Goal: Task Accomplishment & Management: Manage account settings

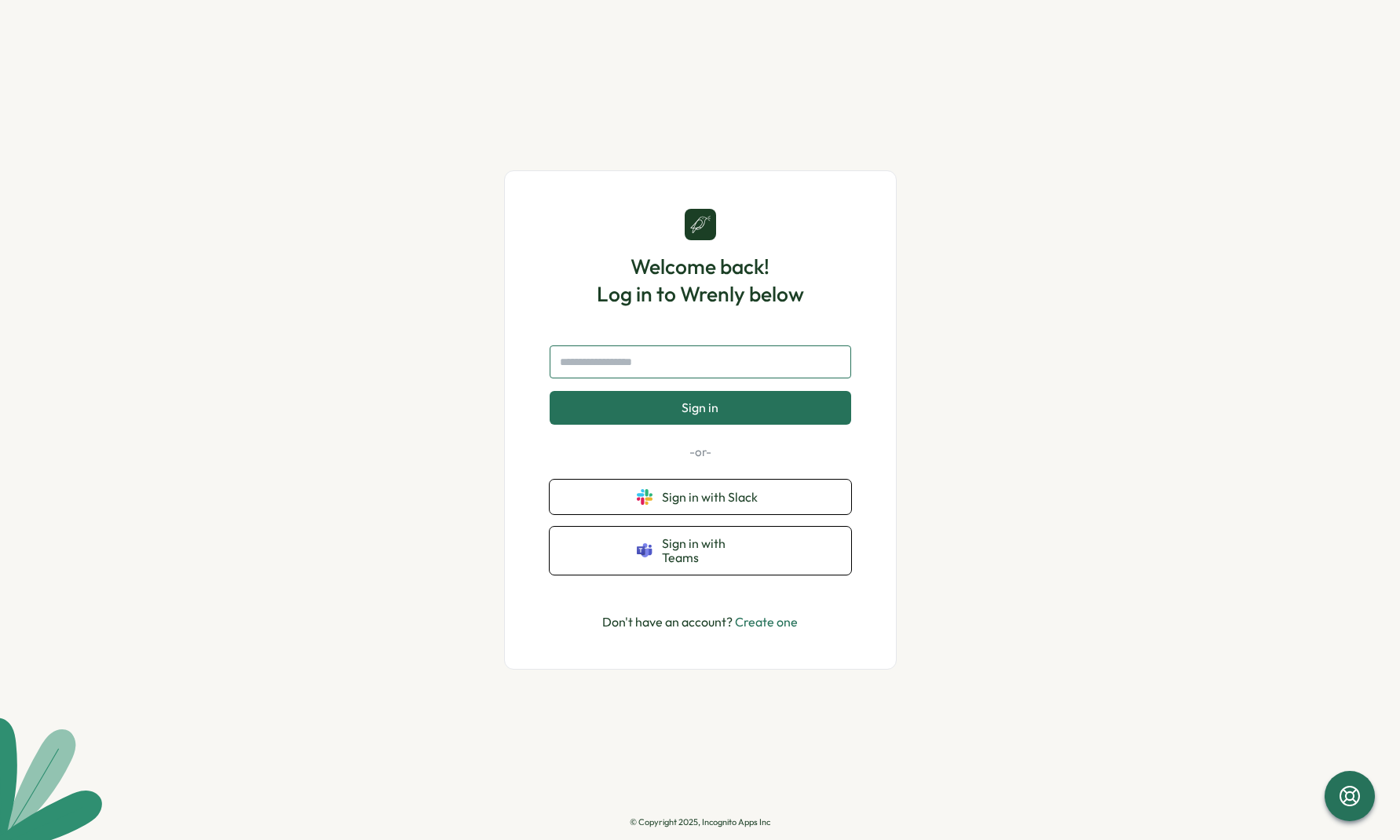
click at [647, 368] on input "text" at bounding box center [700, 362] width 302 height 33
type input "**********"
click at [668, 414] on button "Sign in" at bounding box center [700, 407] width 302 height 33
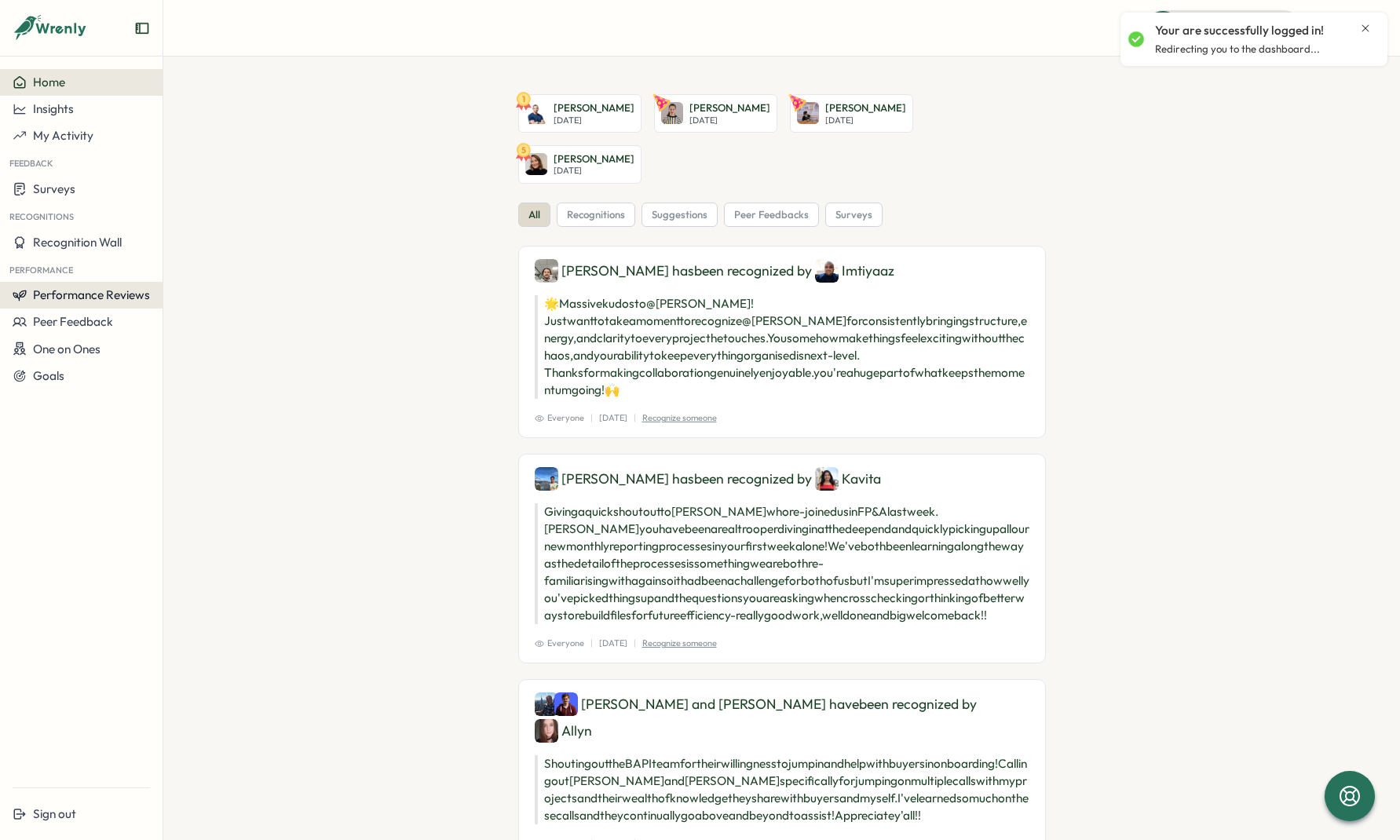
click at [61, 286] on button "Performance Reviews" at bounding box center [81, 295] width 163 height 27
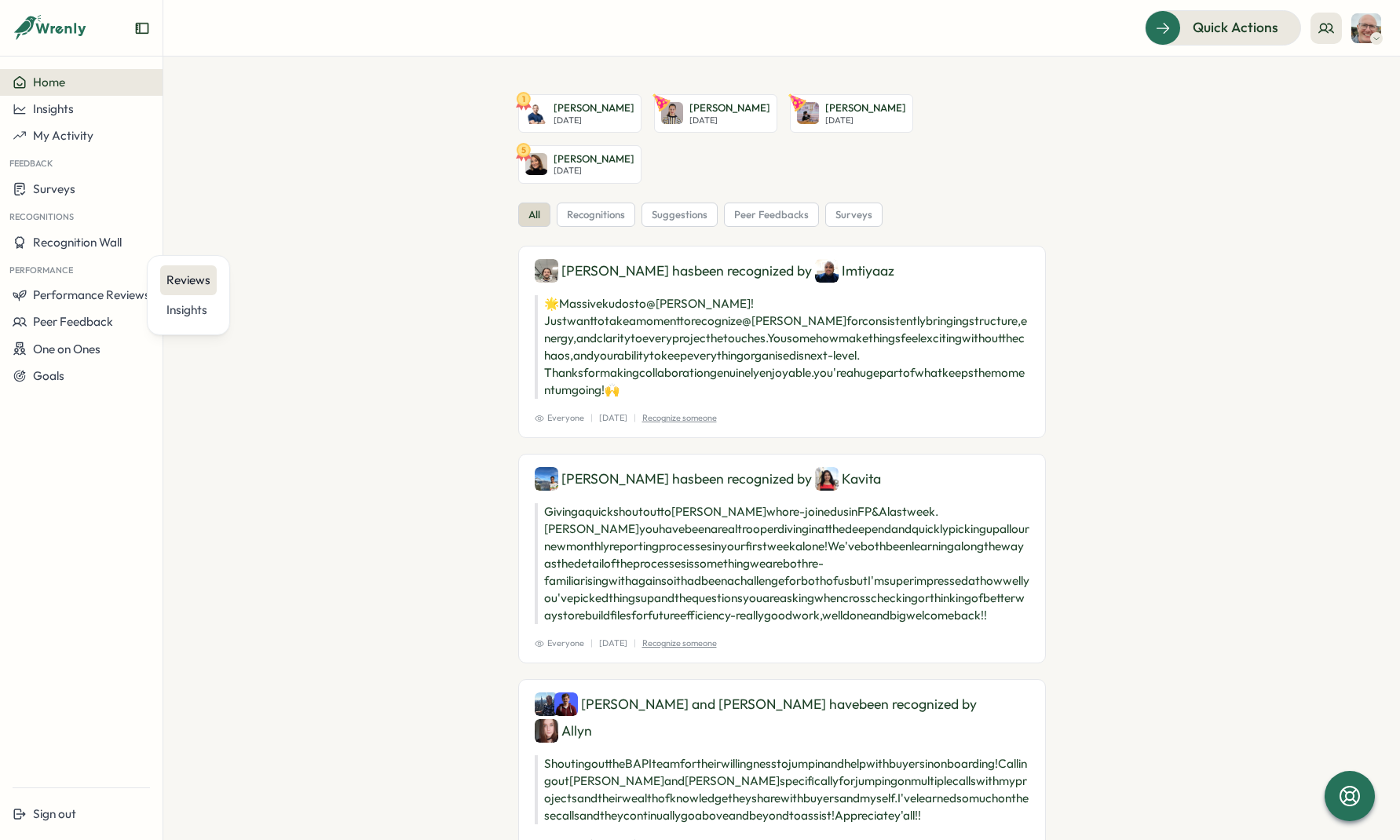
click at [196, 266] on div "Reviews" at bounding box center [188, 280] width 57 height 30
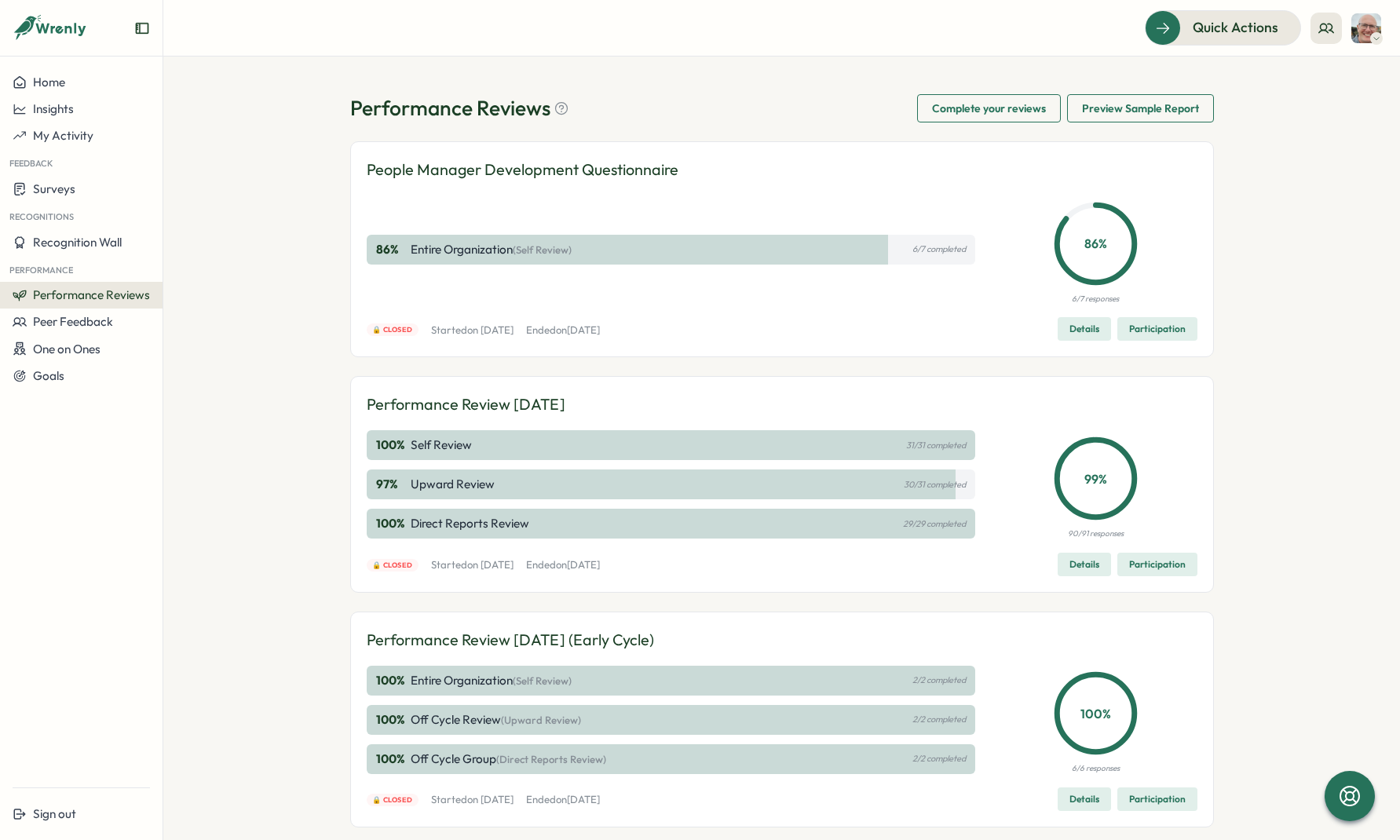
click at [503, 242] on p "Entire Organization (Self Review)" at bounding box center [491, 249] width 161 height 18
click at [769, 256] on div "86 % Entire Organization (Self Review) 6/7 completed" at bounding box center [670, 249] width 609 height 30
click at [1098, 339] on button "Details" at bounding box center [1084, 329] width 53 height 24
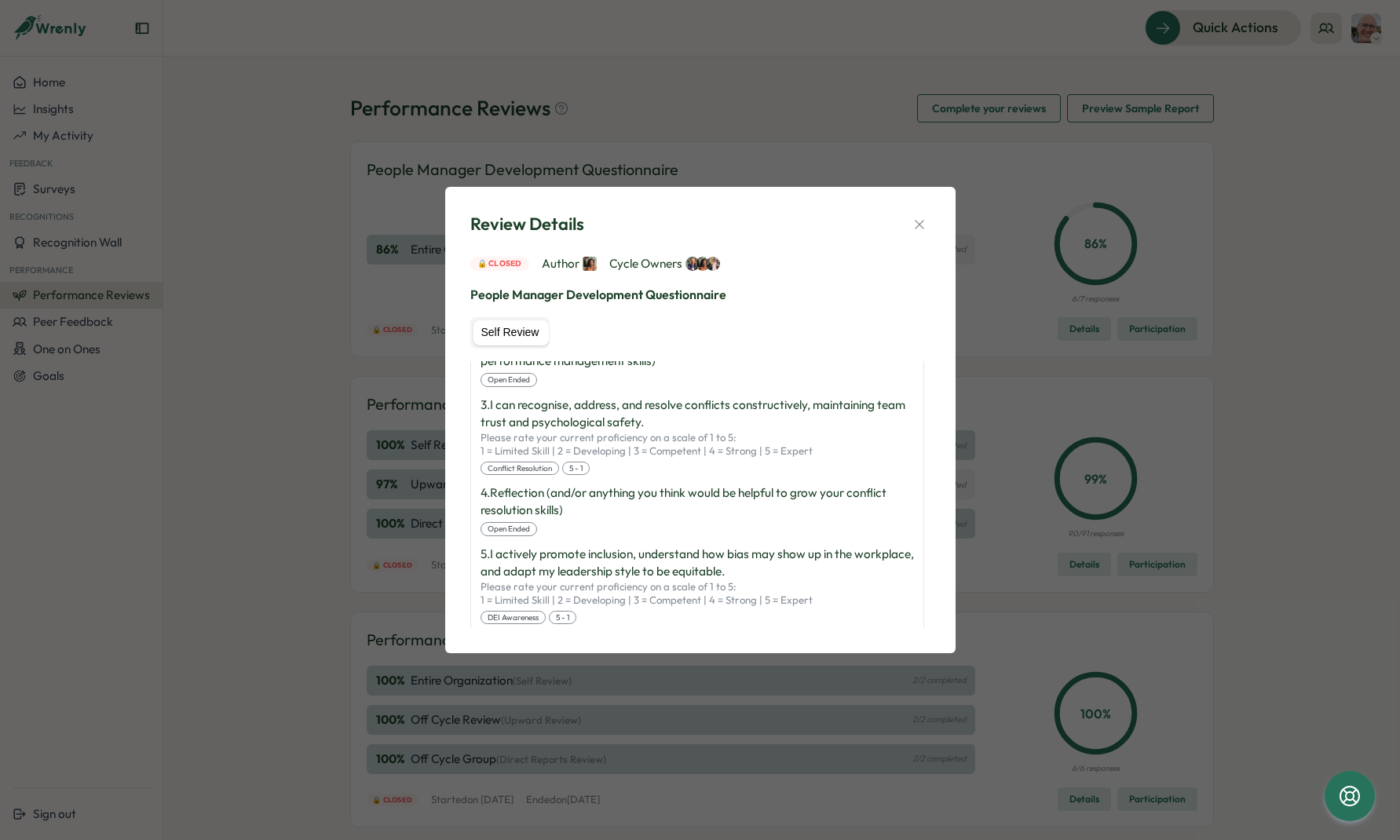
scroll to position [453, 0]
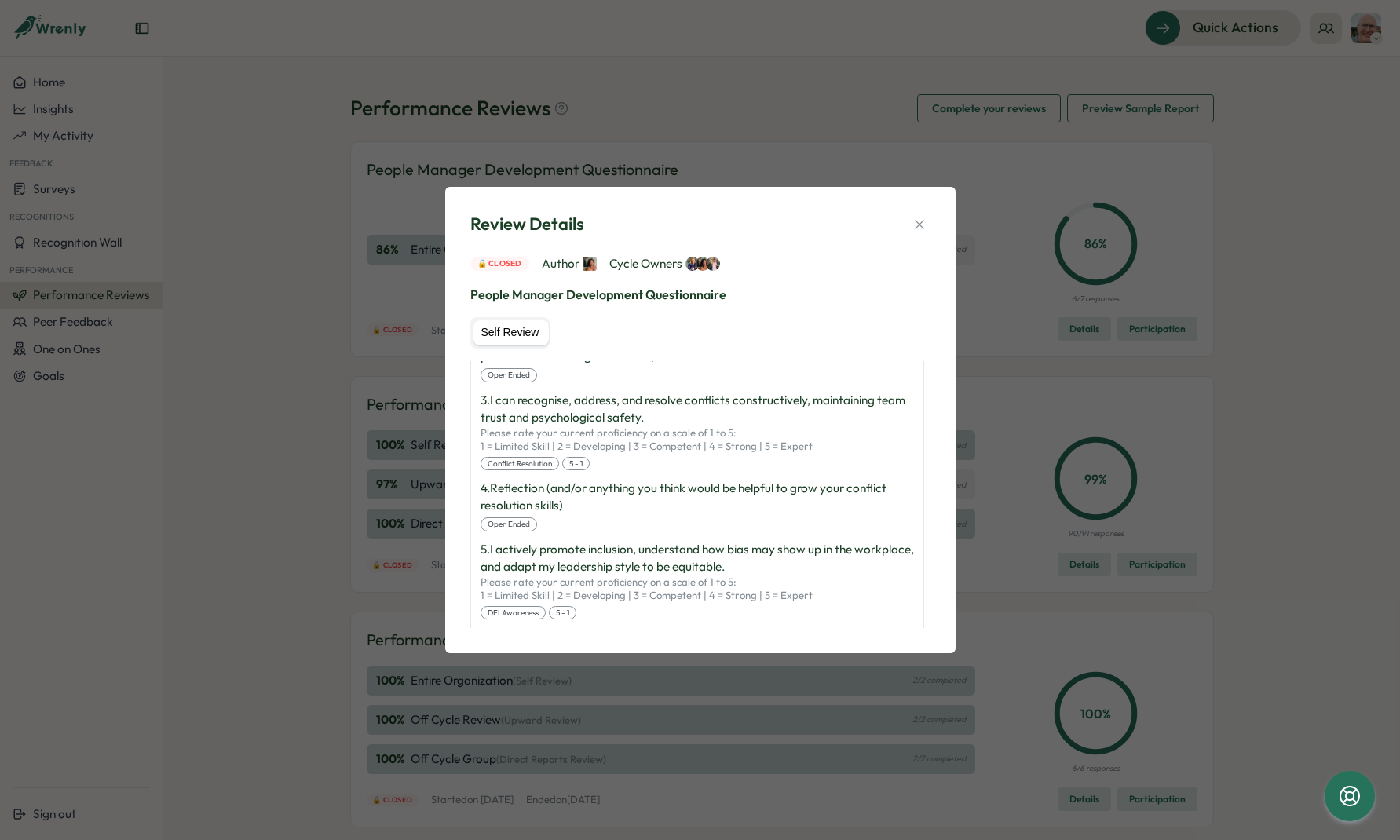
click at [497, 525] on div "open ended" at bounding box center [509, 524] width 57 height 14
click at [504, 524] on div "open ended" at bounding box center [509, 524] width 57 height 14
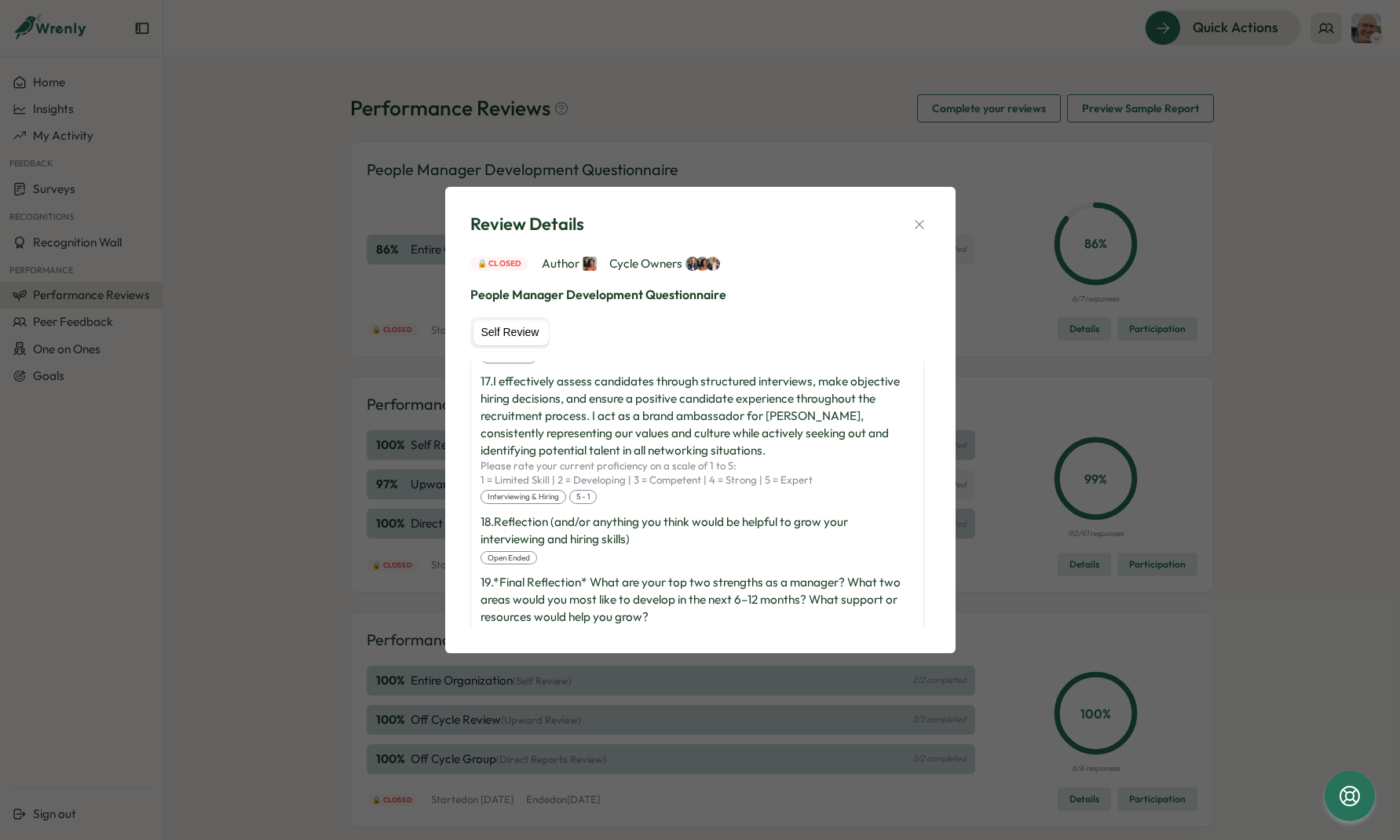
scroll to position [1555, 0]
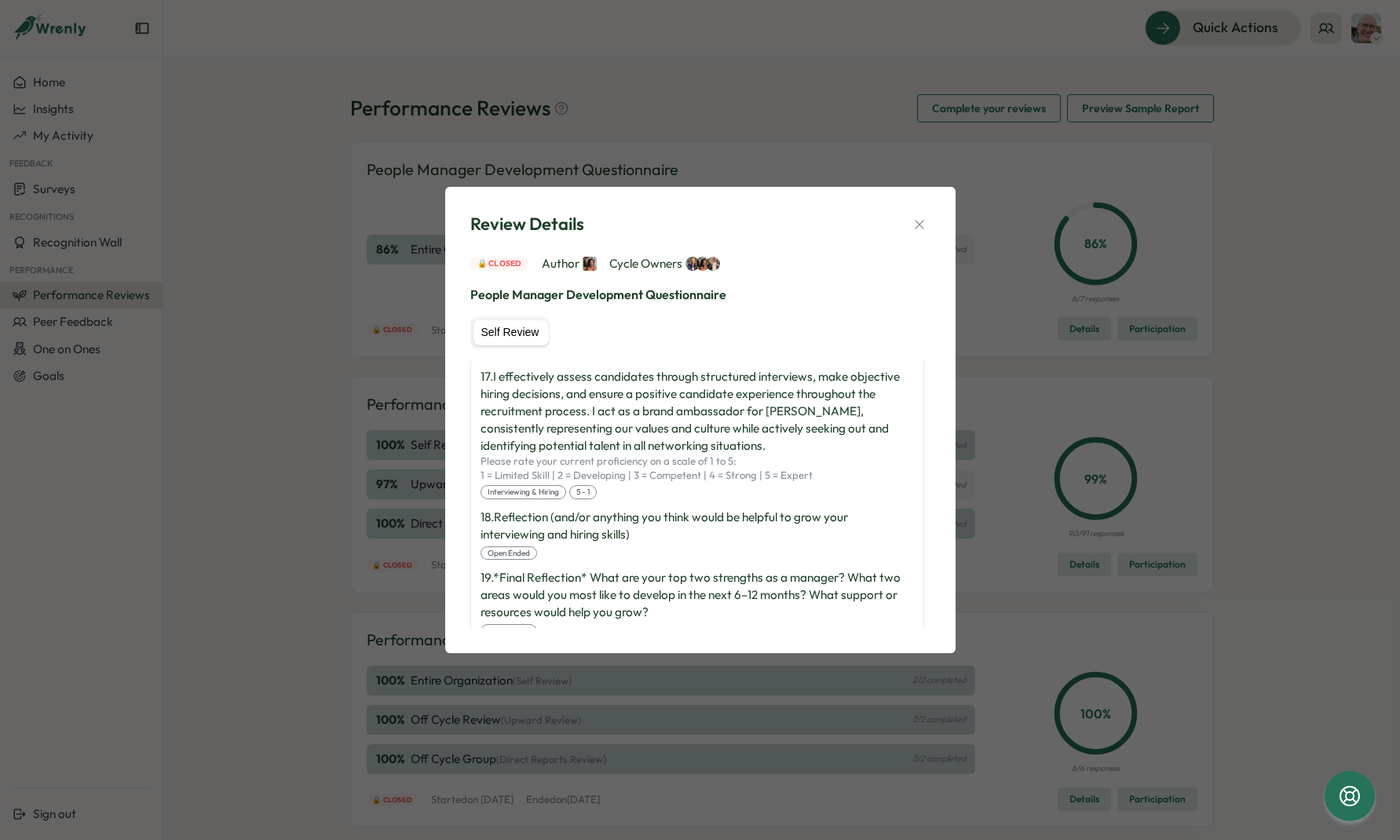
click at [930, 218] on div "Review Details 🔒 Closed Author Cycle Owners People Manager Development Question…" at bounding box center [700, 420] width 472 height 428
click at [929, 220] on button "button" at bounding box center [919, 224] width 22 height 22
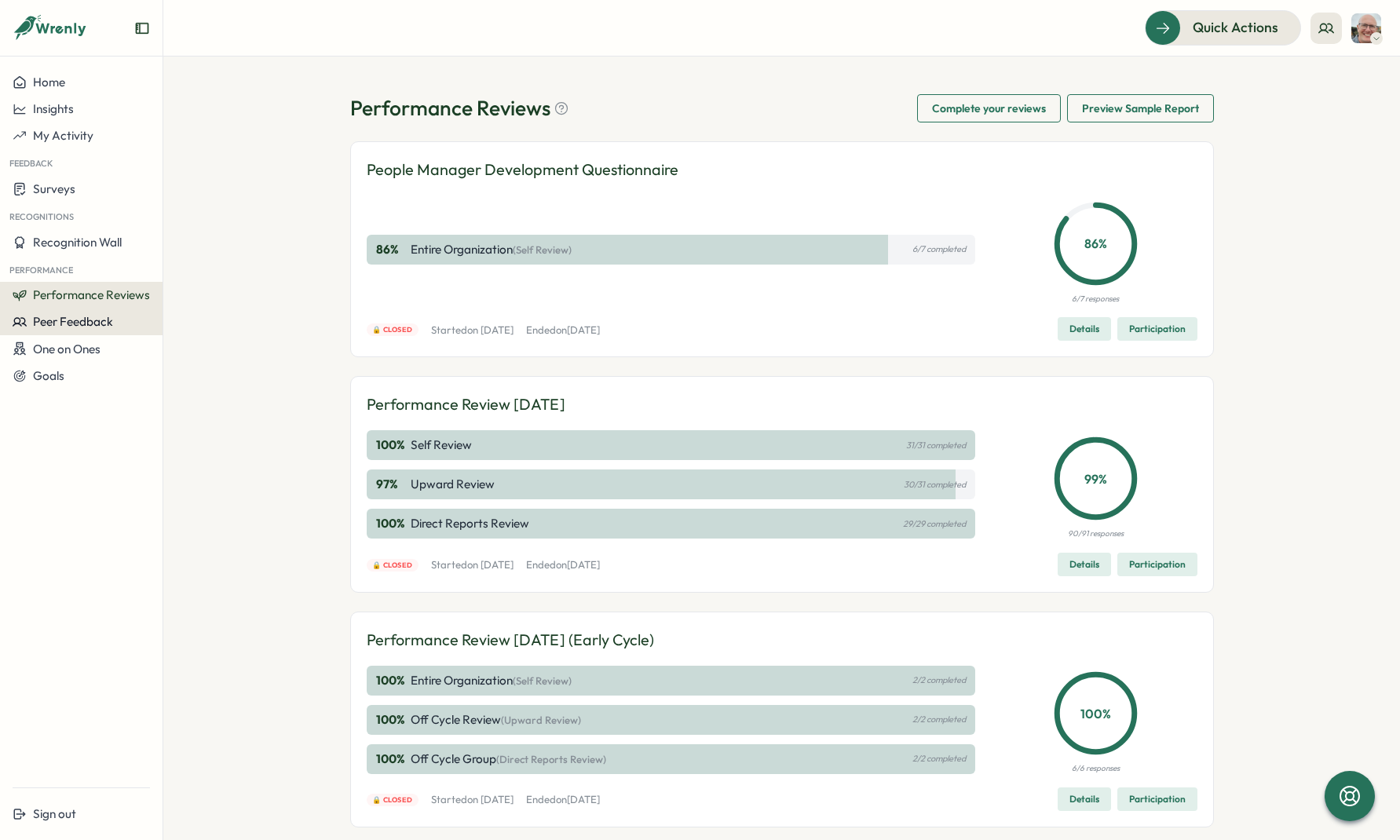
click at [89, 320] on span "Peer Feedback" at bounding box center [73, 321] width 80 height 15
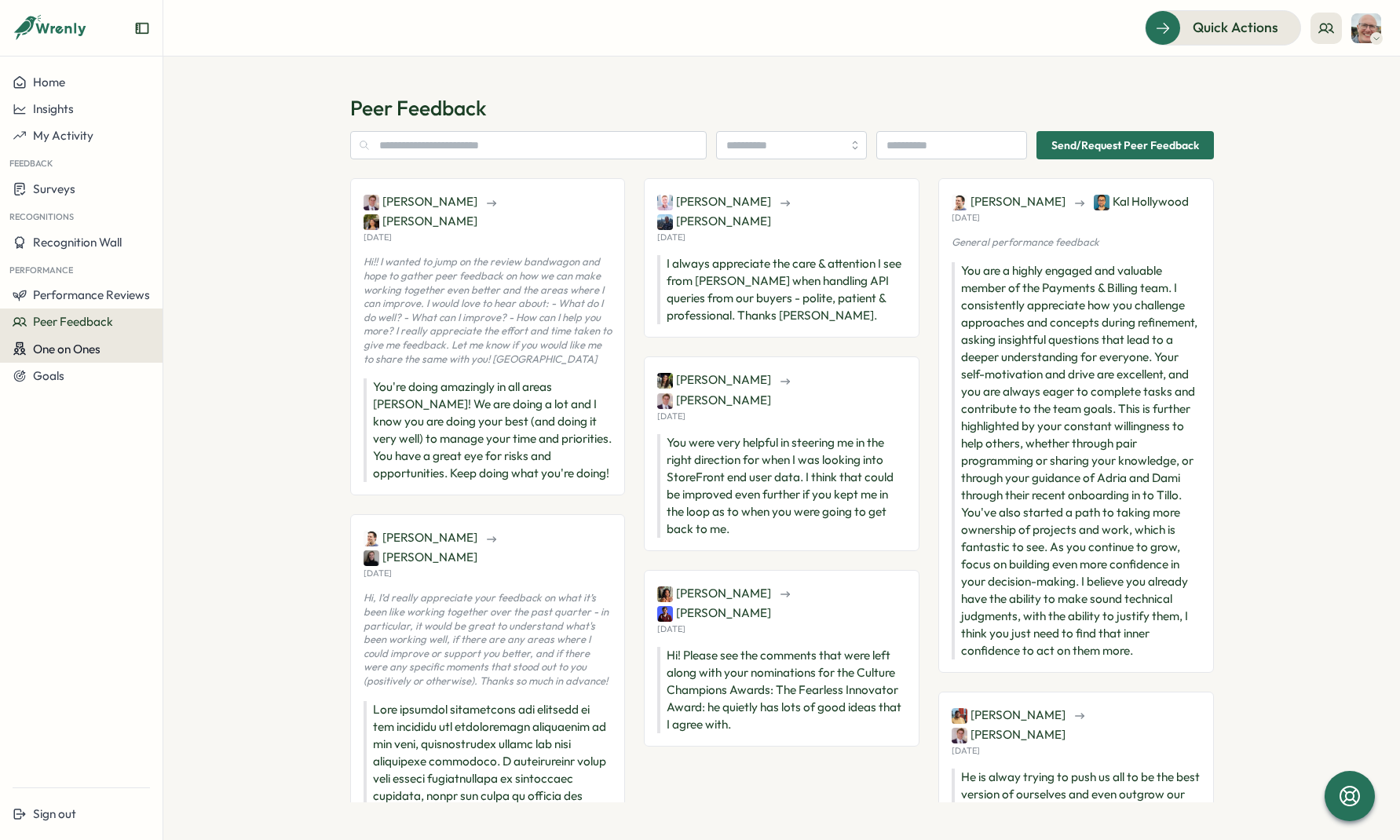
click at [95, 343] on span "One on Ones" at bounding box center [66, 348] width 67 height 15
click at [95, 351] on span "One on Ones" at bounding box center [66, 348] width 67 height 15
click at [93, 349] on span "One on Ones" at bounding box center [66, 348] width 67 height 15
click at [199, 327] on div "Meetings" at bounding box center [221, 318] width 123 height 30
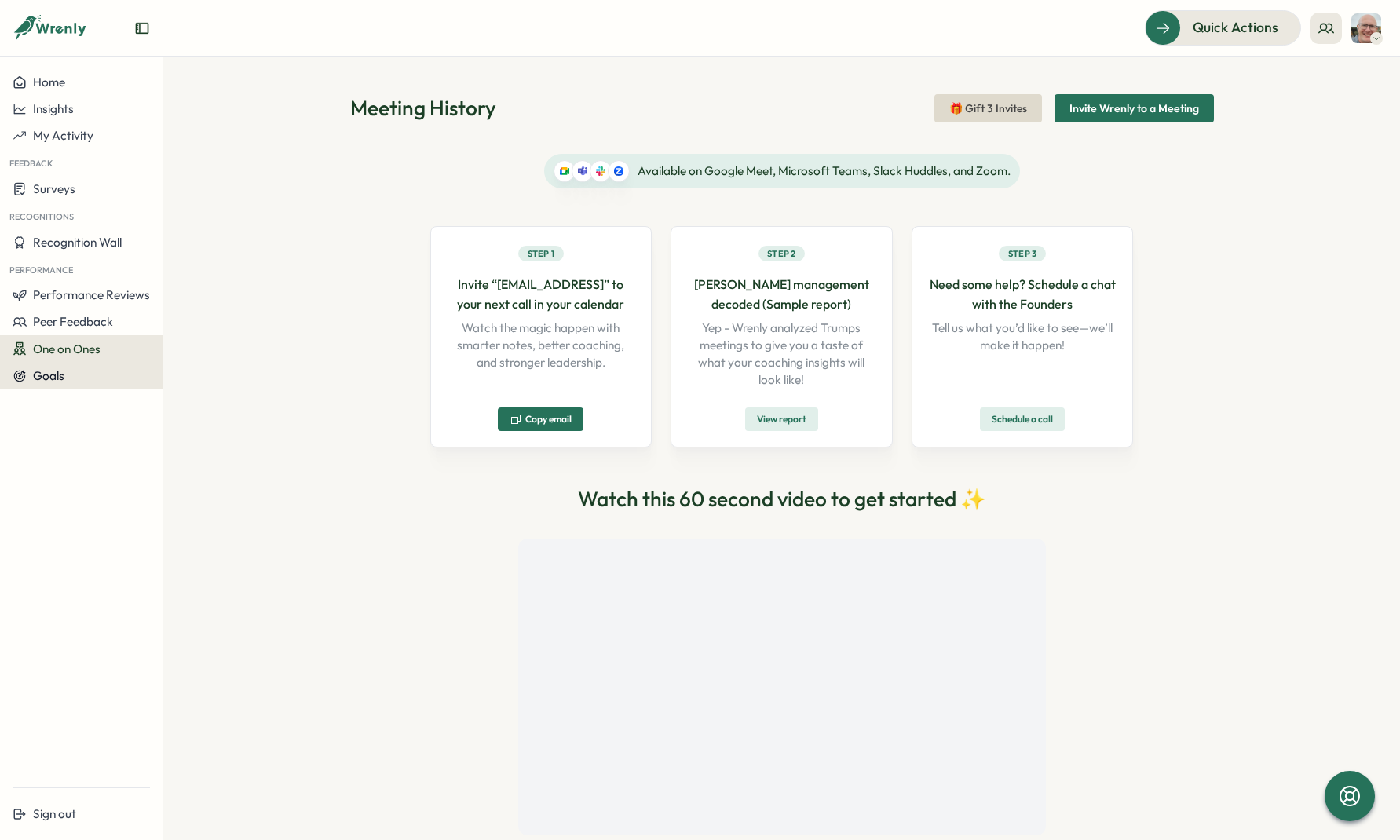
click at [73, 378] on div "Goals" at bounding box center [80, 376] width 137 height 14
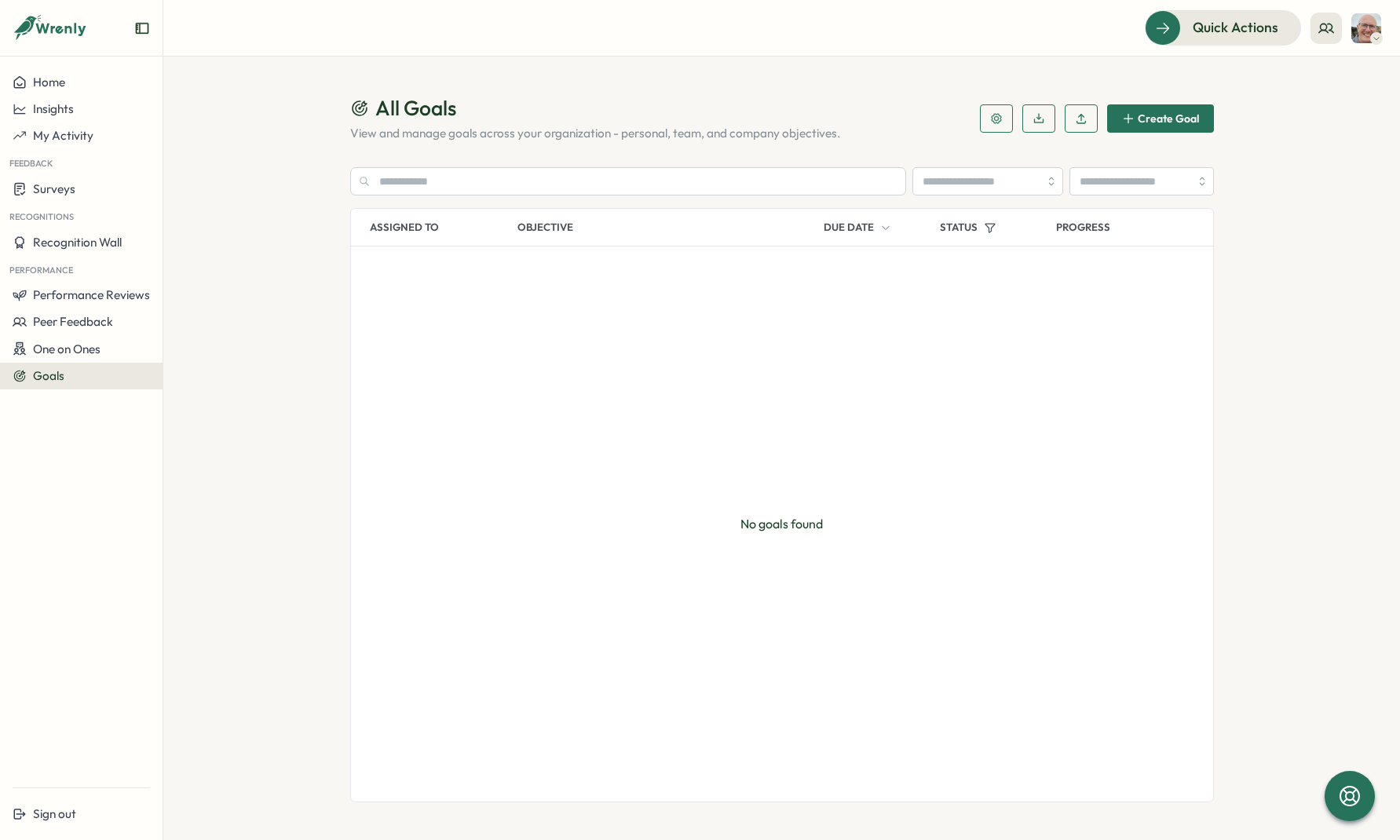
click at [988, 118] on button "button" at bounding box center [996, 118] width 33 height 28
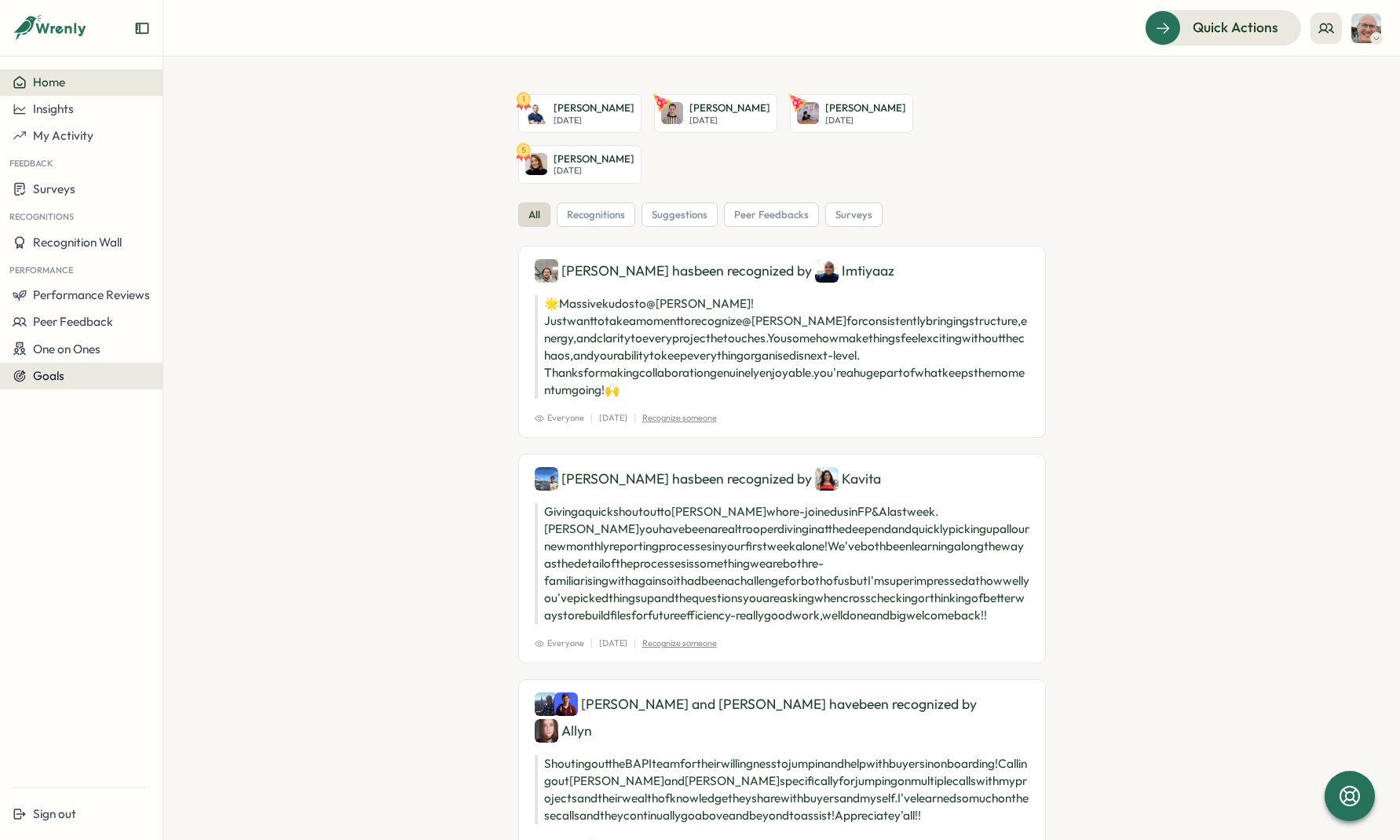
click at [64, 378] on span "Goals" at bounding box center [49, 375] width 32 height 15
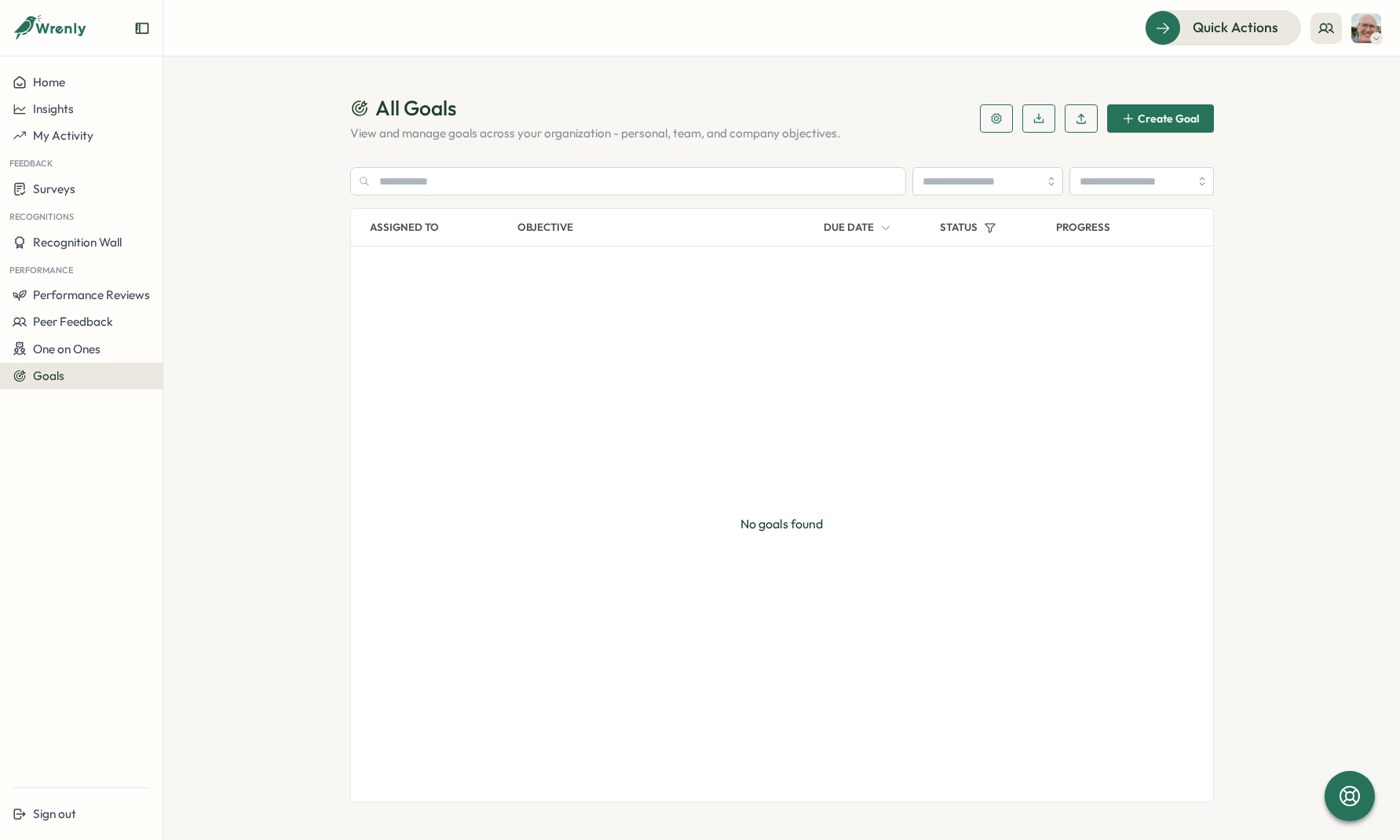
click at [1008, 118] on button "button" at bounding box center [996, 118] width 33 height 28
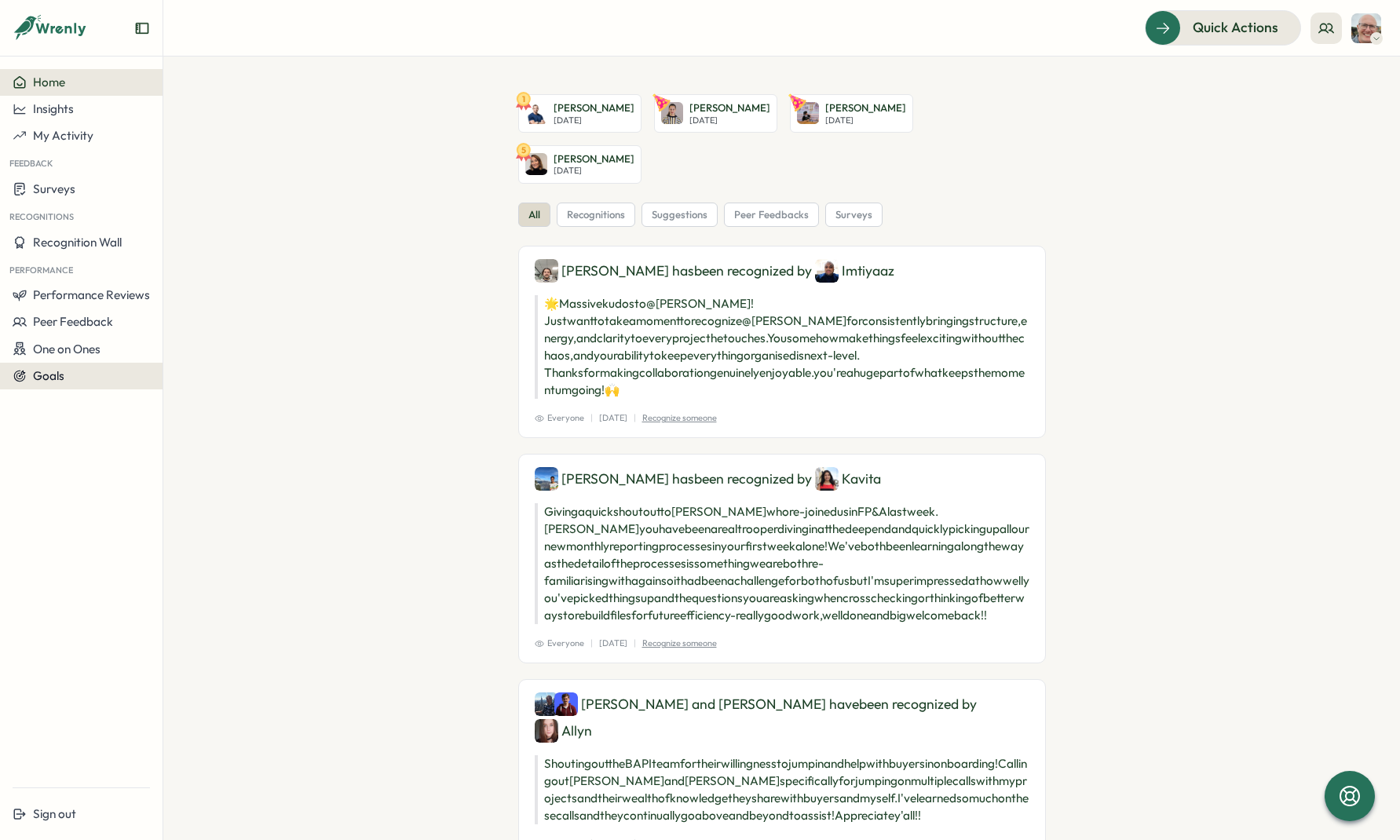
click at [118, 378] on div "Goals" at bounding box center [80, 376] width 137 height 14
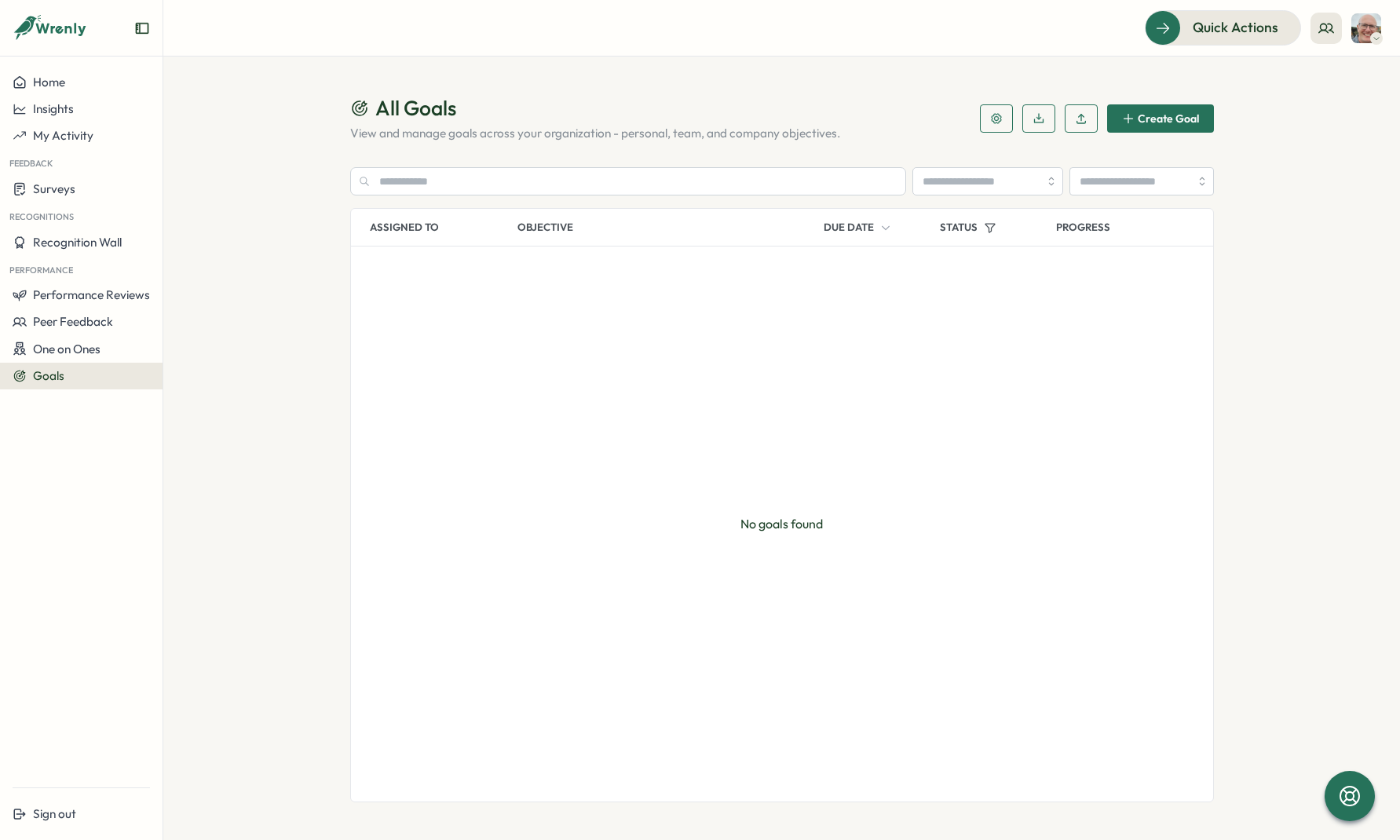
click at [1128, 122] on icon "button" at bounding box center [1128, 118] width 12 height 12
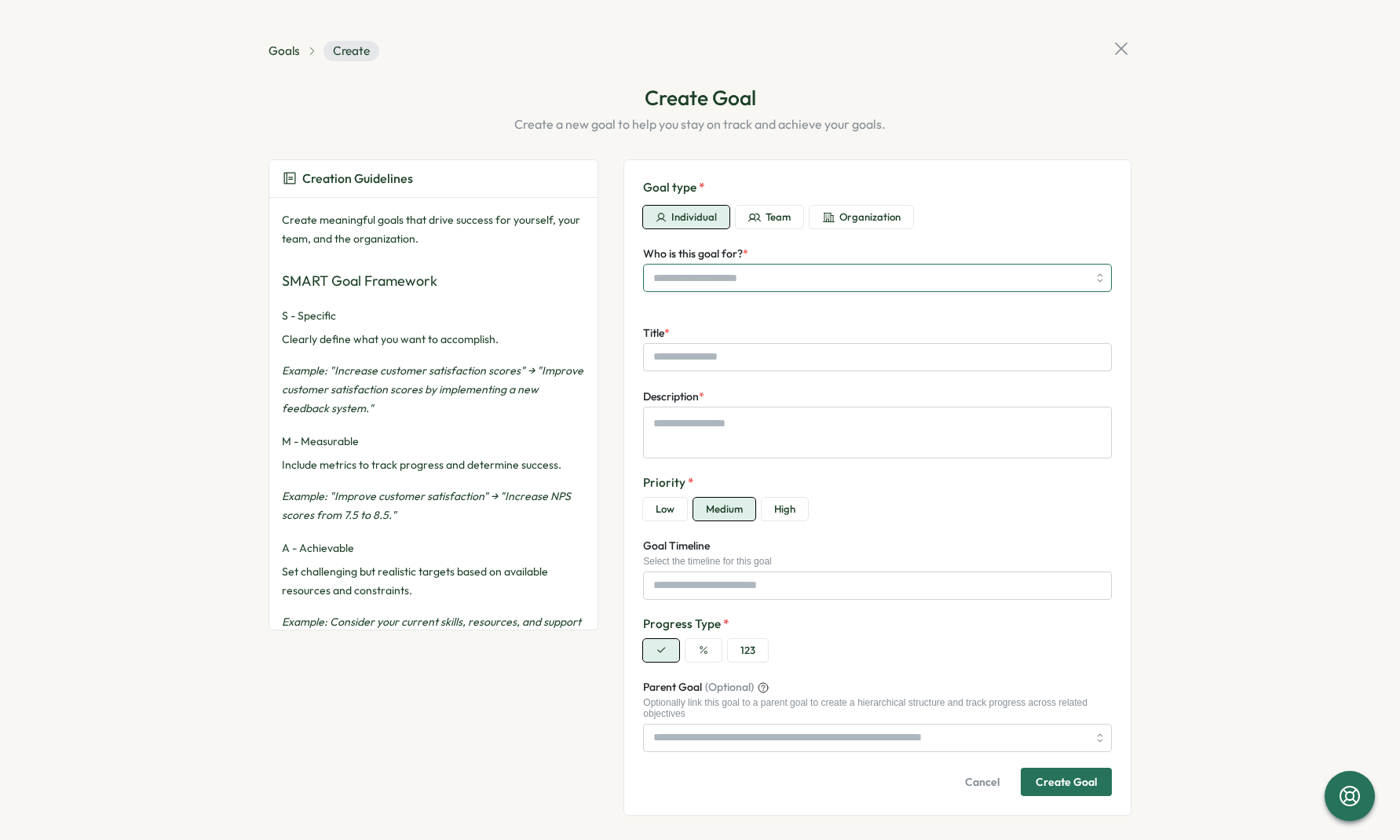
type textarea "*"
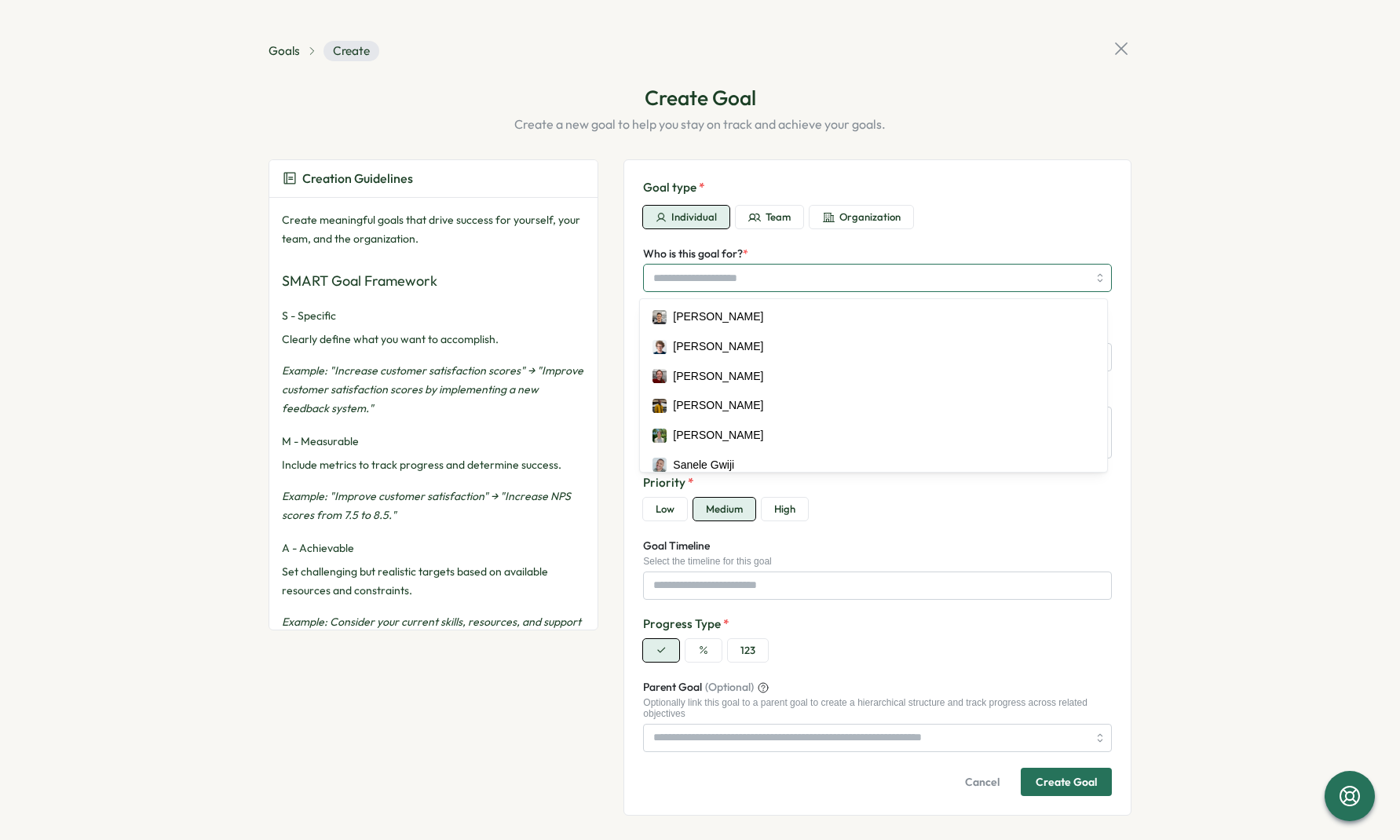
click at [784, 274] on input "Who is this goal for? *" at bounding box center [869, 278] width 434 height 27
click at [1134, 213] on section "Goals Create Create Goal Create a new goal to help you stay on track and achiev…" at bounding box center [700, 420] width 1400 height 840
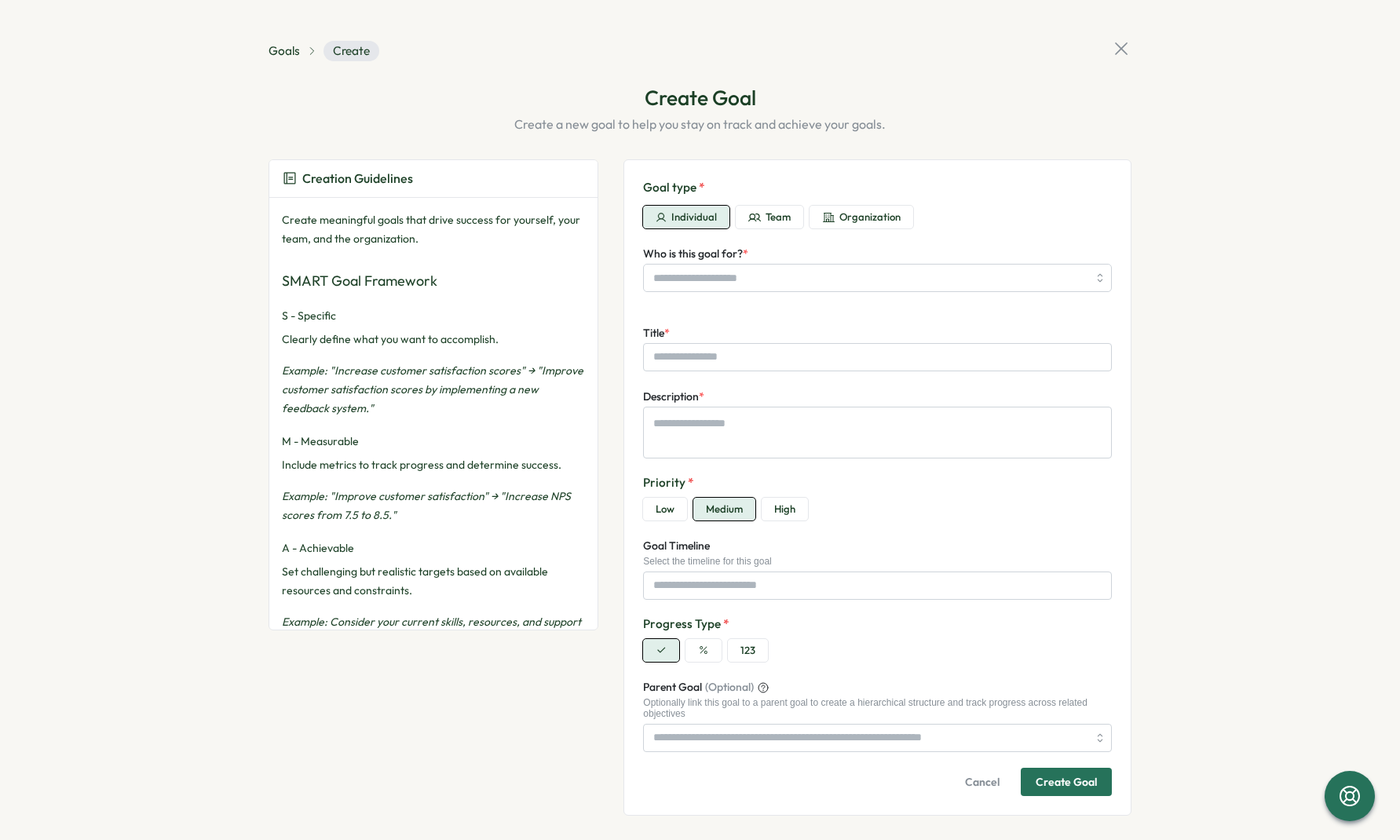
click at [1121, 56] on icon at bounding box center [1121, 49] width 22 height 22
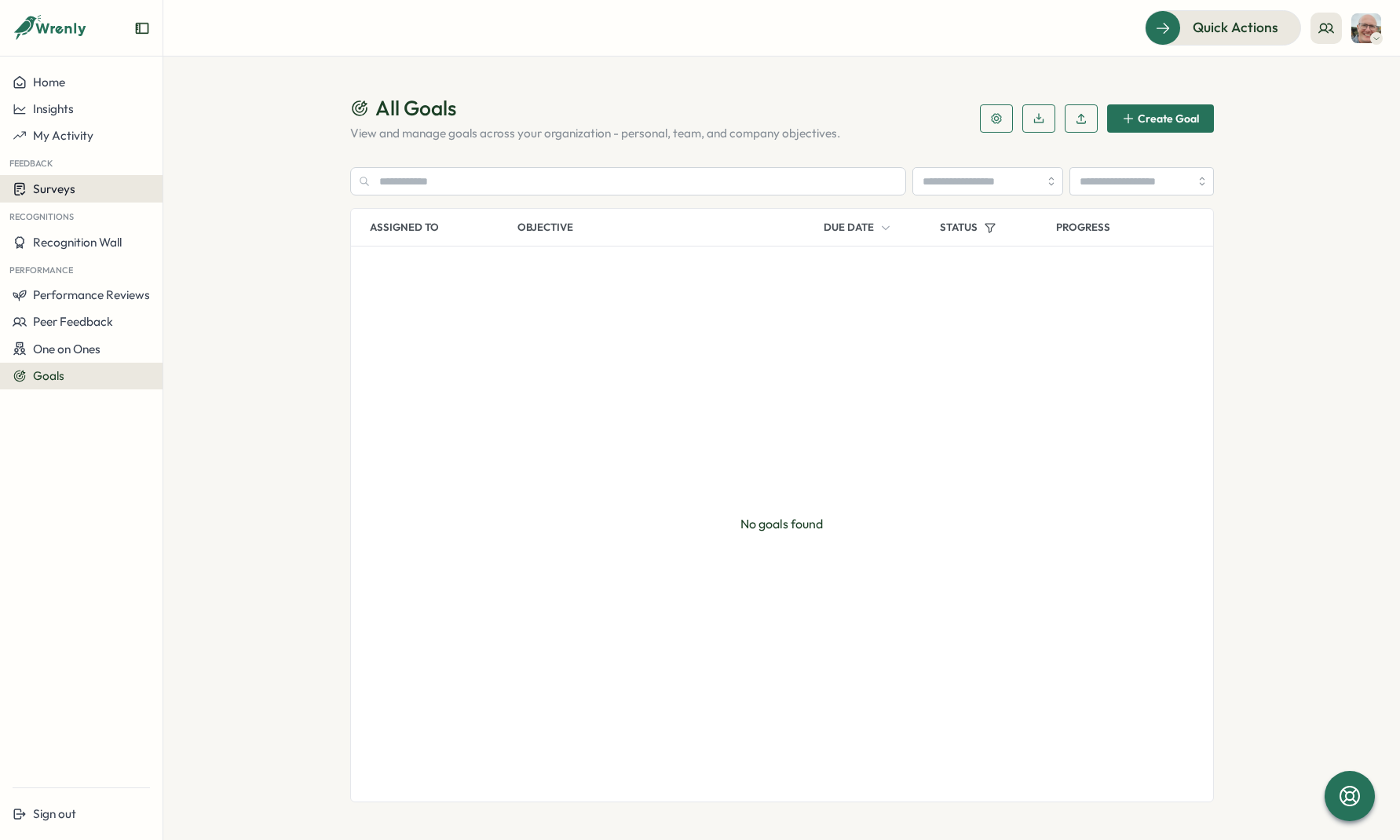
click at [95, 183] on div "Surveys" at bounding box center [80, 188] width 137 height 15
click at [199, 180] on div "Insights" at bounding box center [225, 174] width 117 height 18
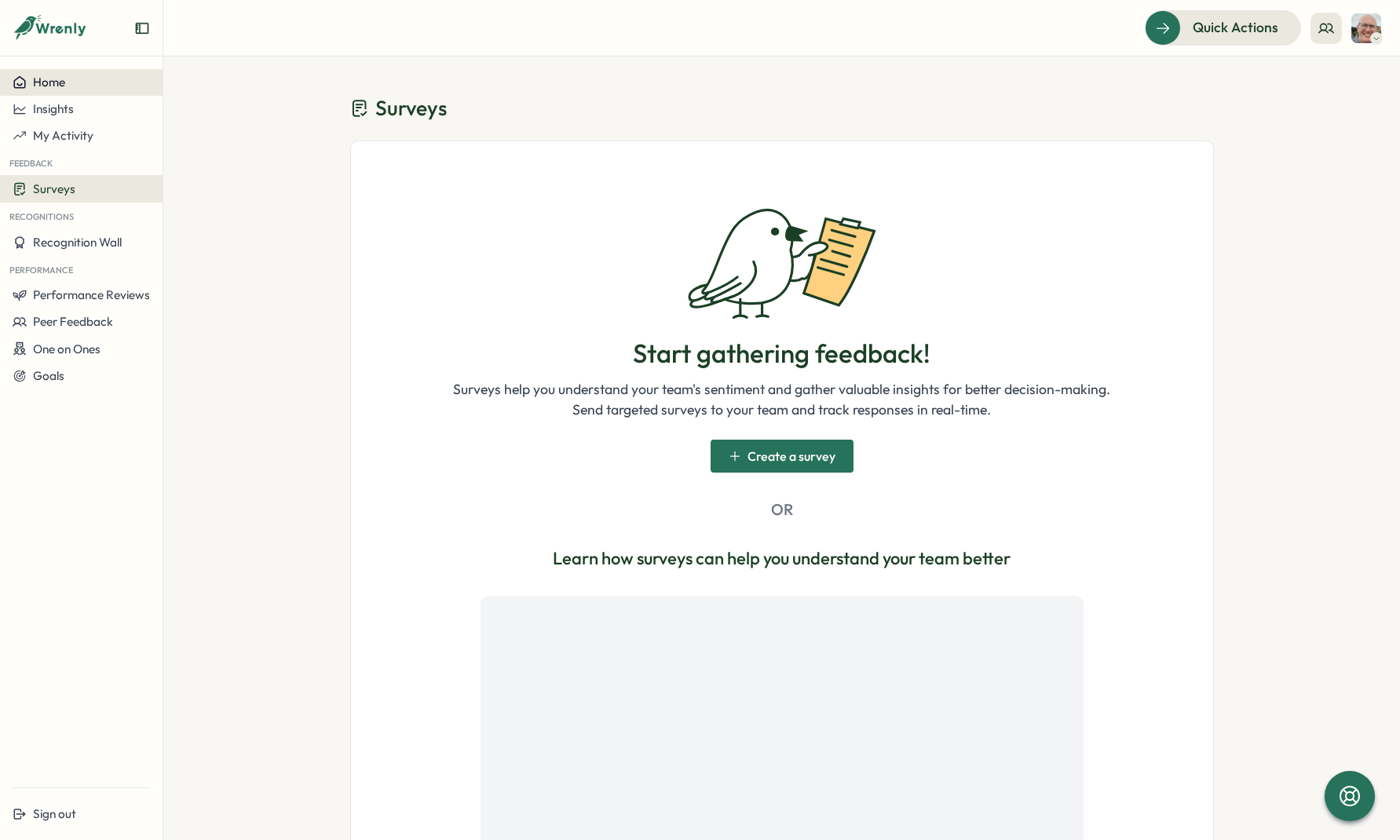
click at [102, 87] on div "Home" at bounding box center [80, 82] width 137 height 14
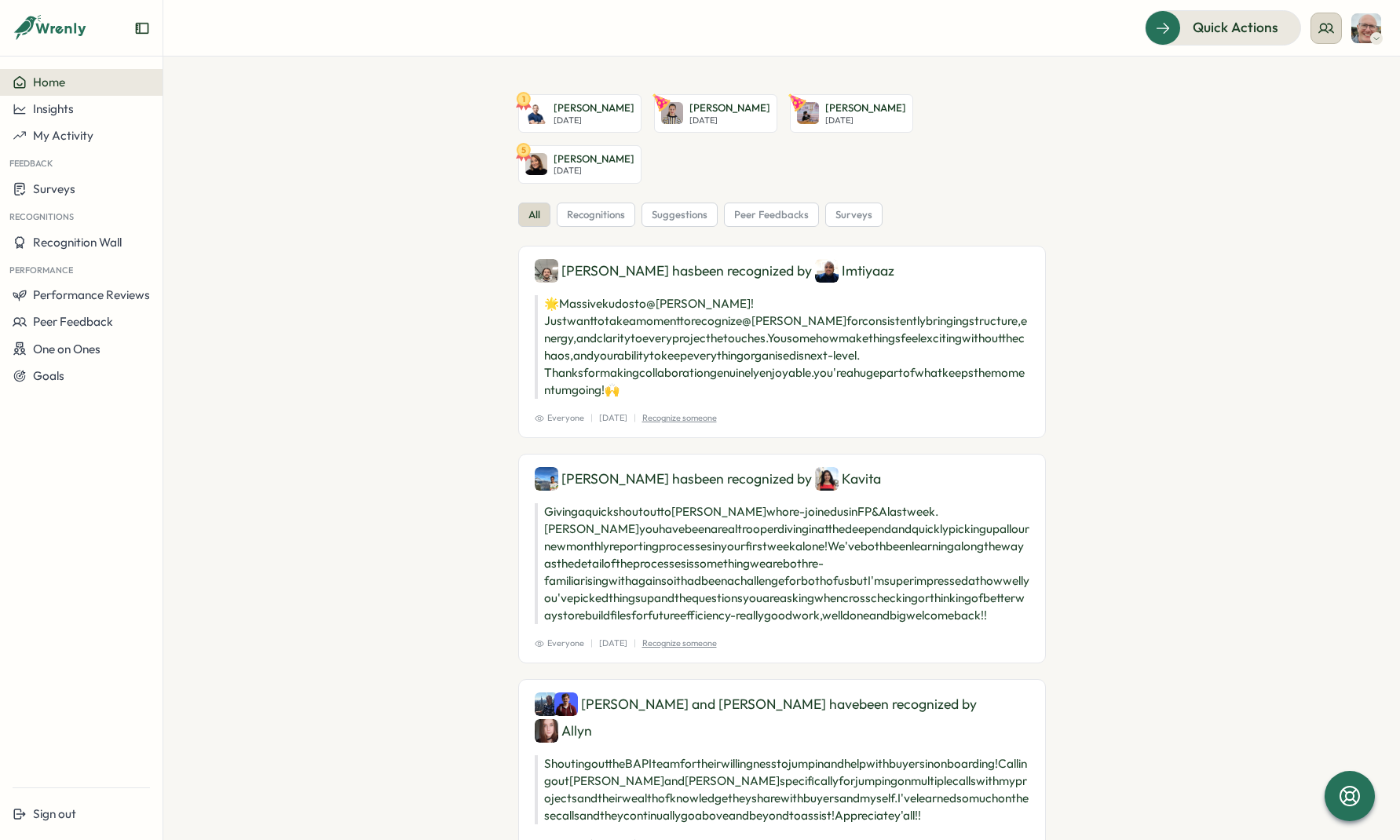
click at [1330, 27] on icon at bounding box center [1326, 28] width 16 height 16
click at [1329, 75] on div "My Team" at bounding box center [1327, 78] width 99 height 18
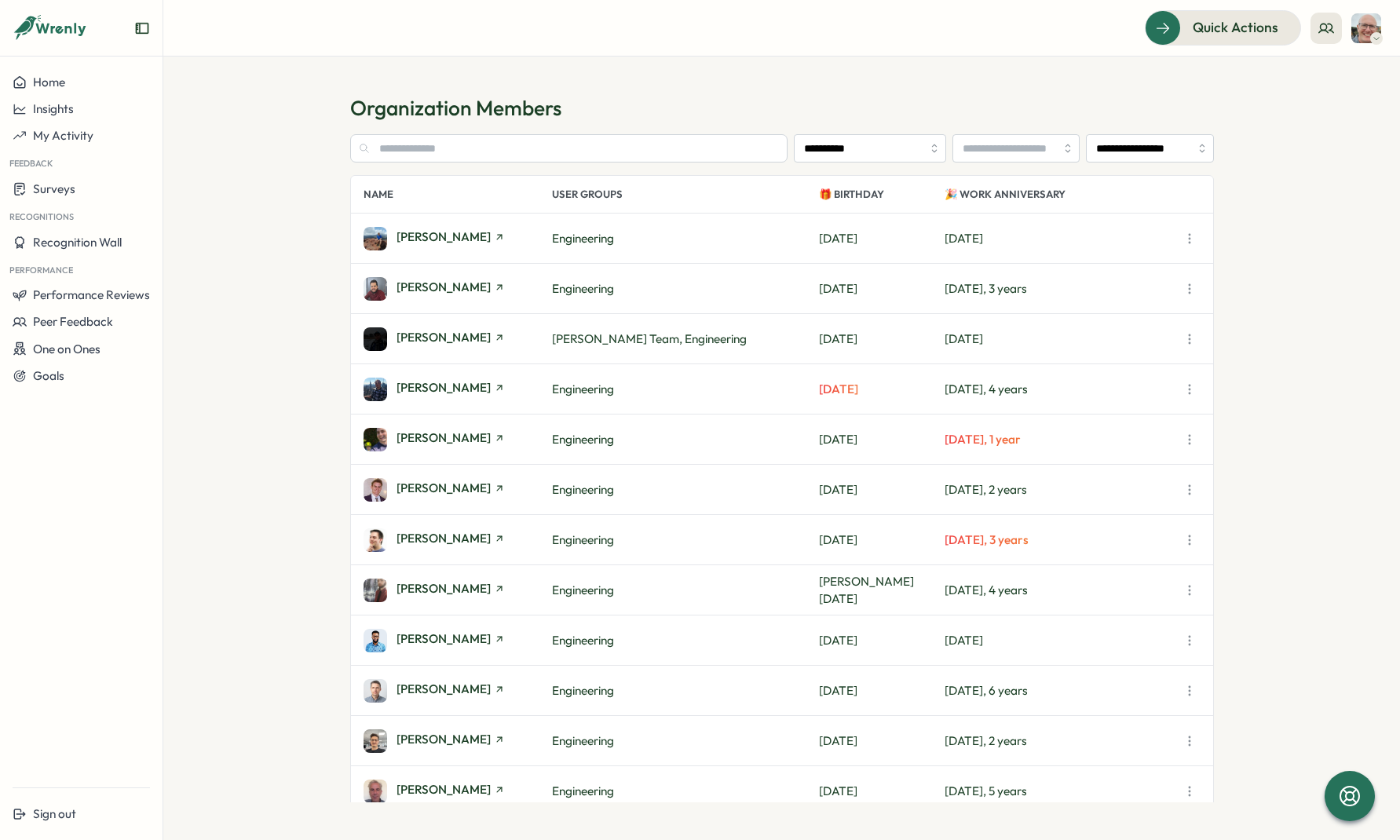
click at [705, 335] on span "Simon Downes's Team, Engineering" at bounding box center [649, 339] width 195 height 15
click at [713, 340] on span "Simon Downes's Team, Engineering" at bounding box center [649, 339] width 195 height 15
click at [645, 344] on span "Simon Downes's Team, Engineering" at bounding box center [649, 339] width 195 height 15
click at [682, 347] on div "Alex Hayward Simon Downes's Team, Engineering Sun, Nov 09 Mon, Aug 11" at bounding box center [782, 339] width 862 height 50
click at [681, 347] on div "Alex Hayward Simon Downes's Team, Engineering Sun, Nov 09 Mon, Aug 11" at bounding box center [782, 339] width 862 height 50
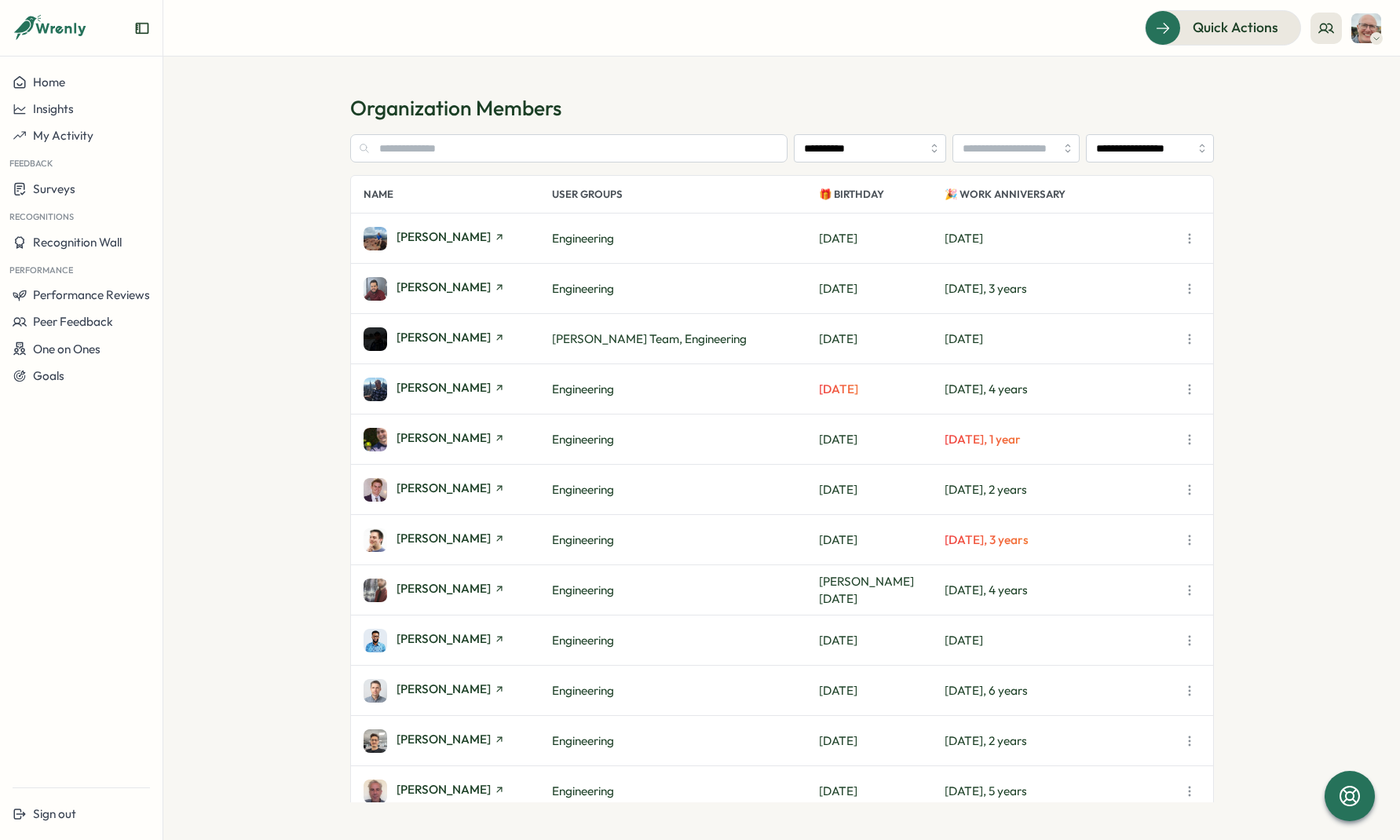
click at [618, 193] on p "User Groups" at bounding box center [685, 195] width 267 height 37
click at [1368, 34] on img at bounding box center [1366, 28] width 30 height 30
click at [1259, 34] on div "Quick Actions" at bounding box center [1213, 27] width 142 height 20
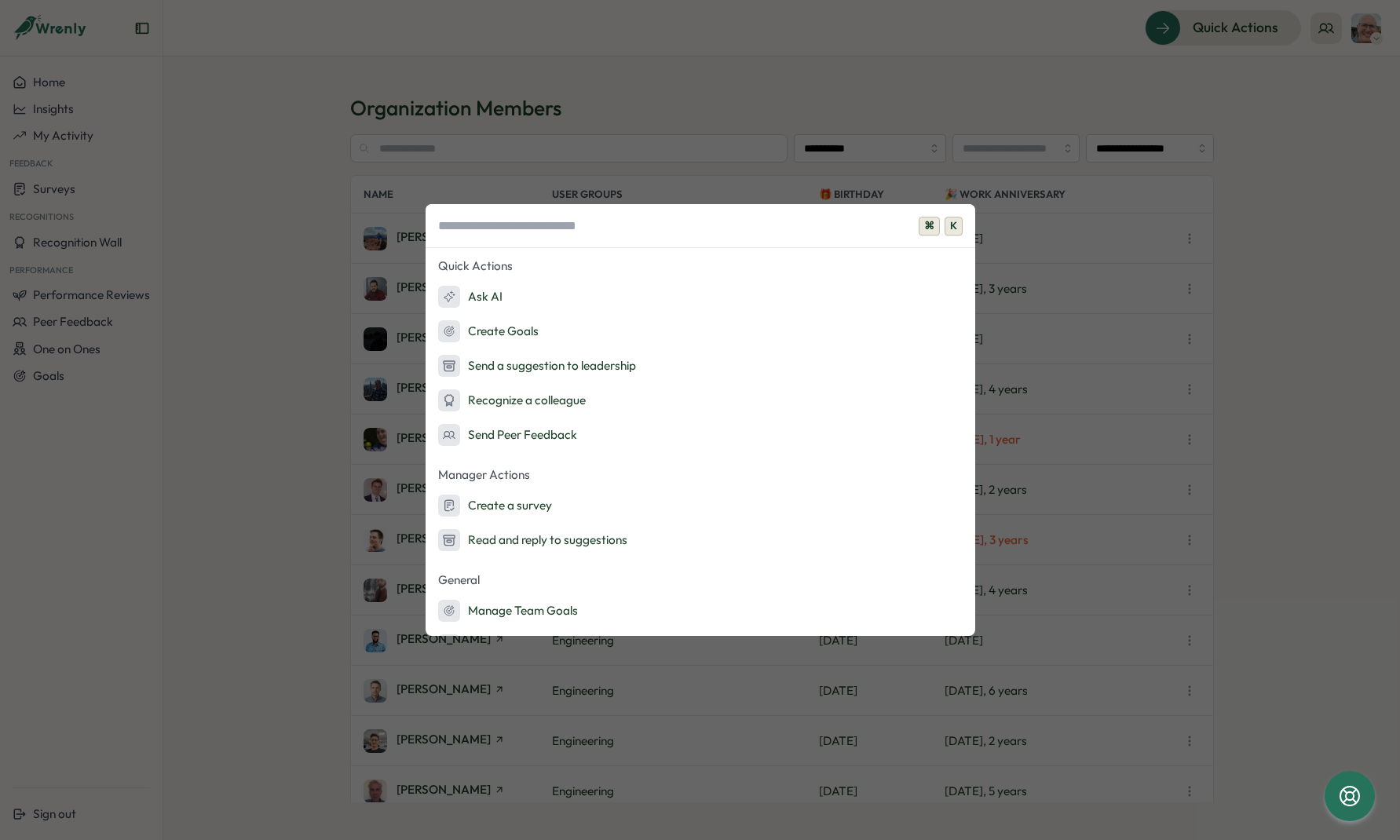
click at [756, 123] on div "⌘ K Quick Actions Ask AI Create Goals Send a suggestion to leadership Recognize…" at bounding box center [700, 420] width 1400 height 840
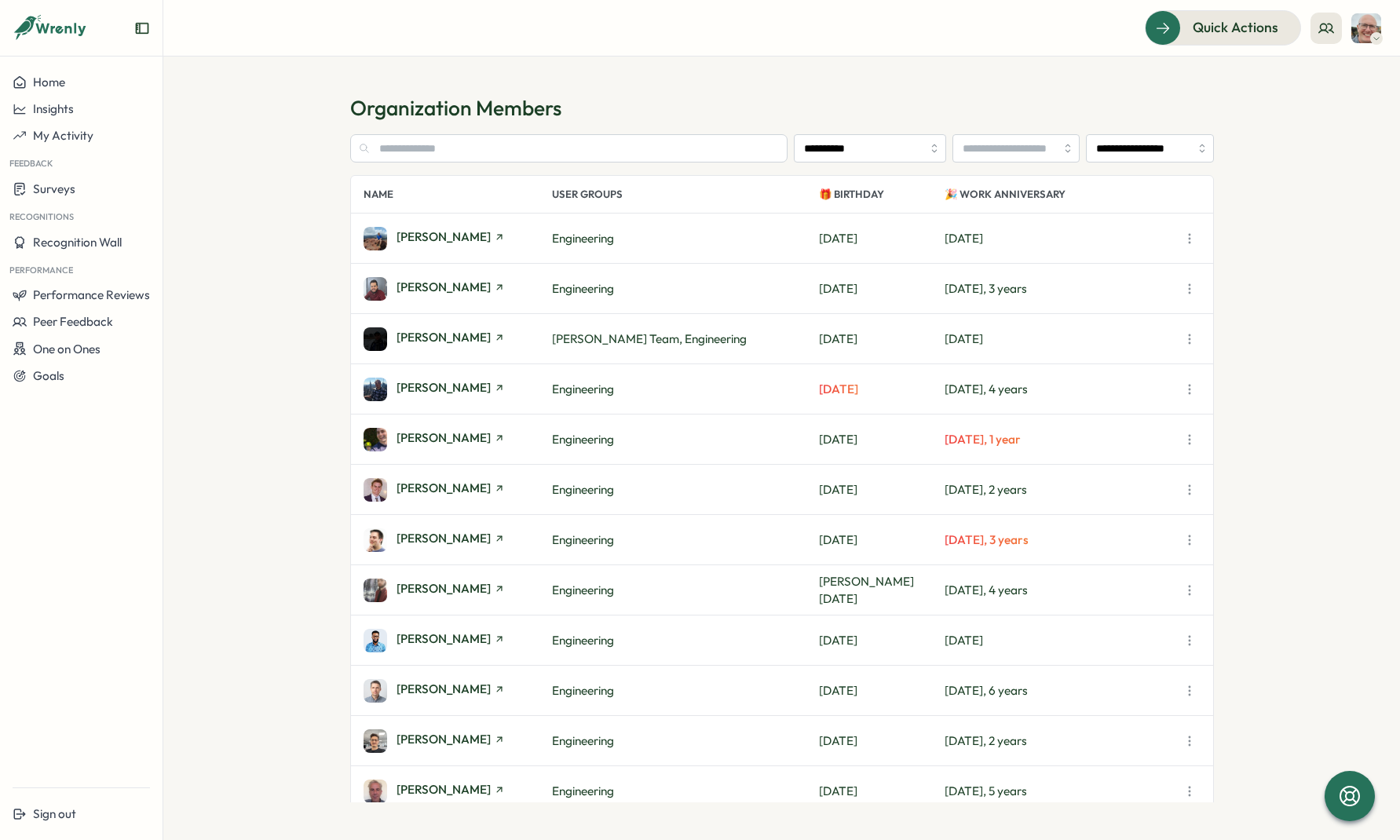
click at [69, 29] on icon at bounding box center [50, 28] width 75 height 27
click at [158, 29] on div at bounding box center [81, 34] width 163 height 44
click at [150, 29] on div at bounding box center [81, 34] width 163 height 44
click at [74, 298] on span "Performance Reviews" at bounding box center [91, 294] width 117 height 15
click at [188, 286] on div "Reviews" at bounding box center [188, 280] width 44 height 18
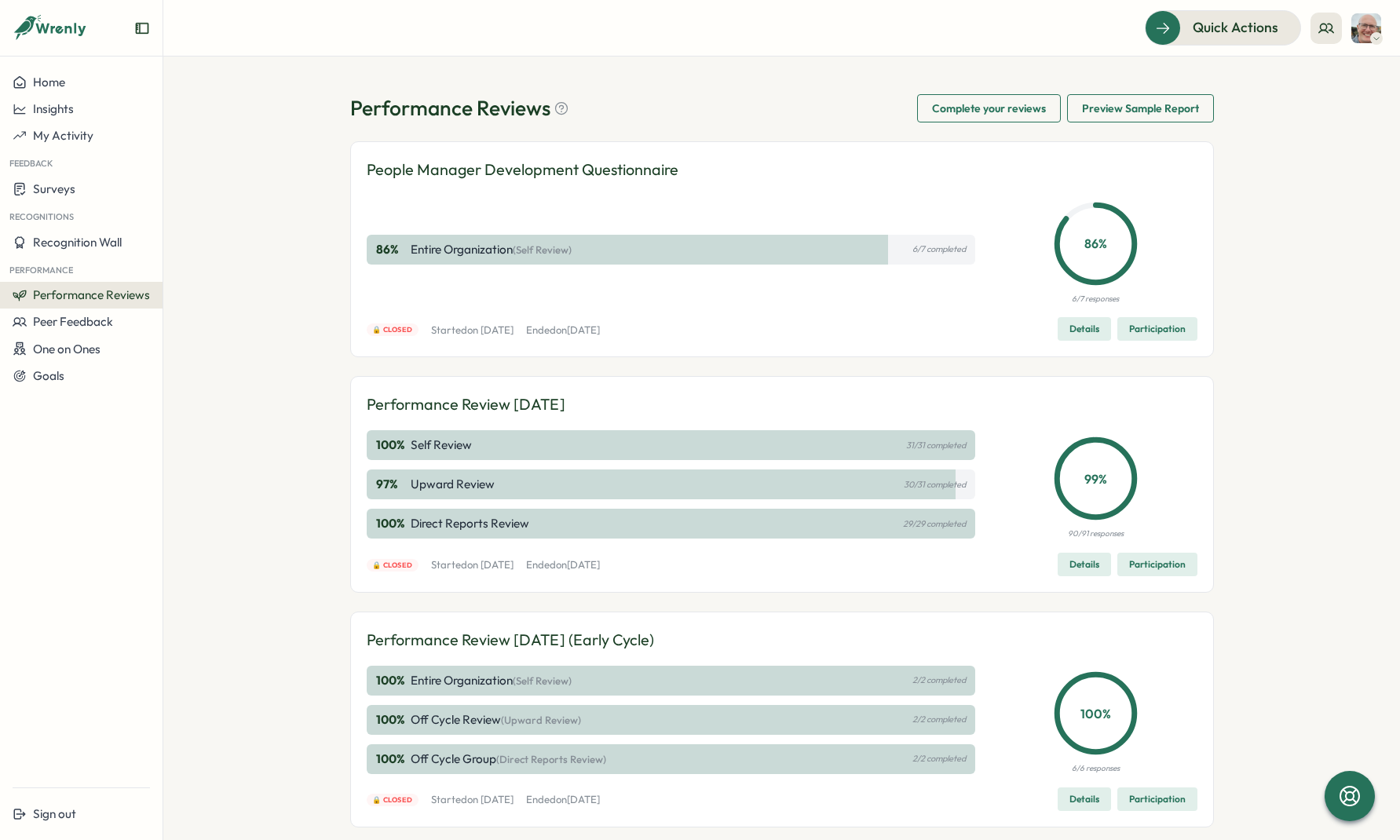
click at [939, 109] on span "Complete your reviews" at bounding box center [989, 108] width 114 height 27
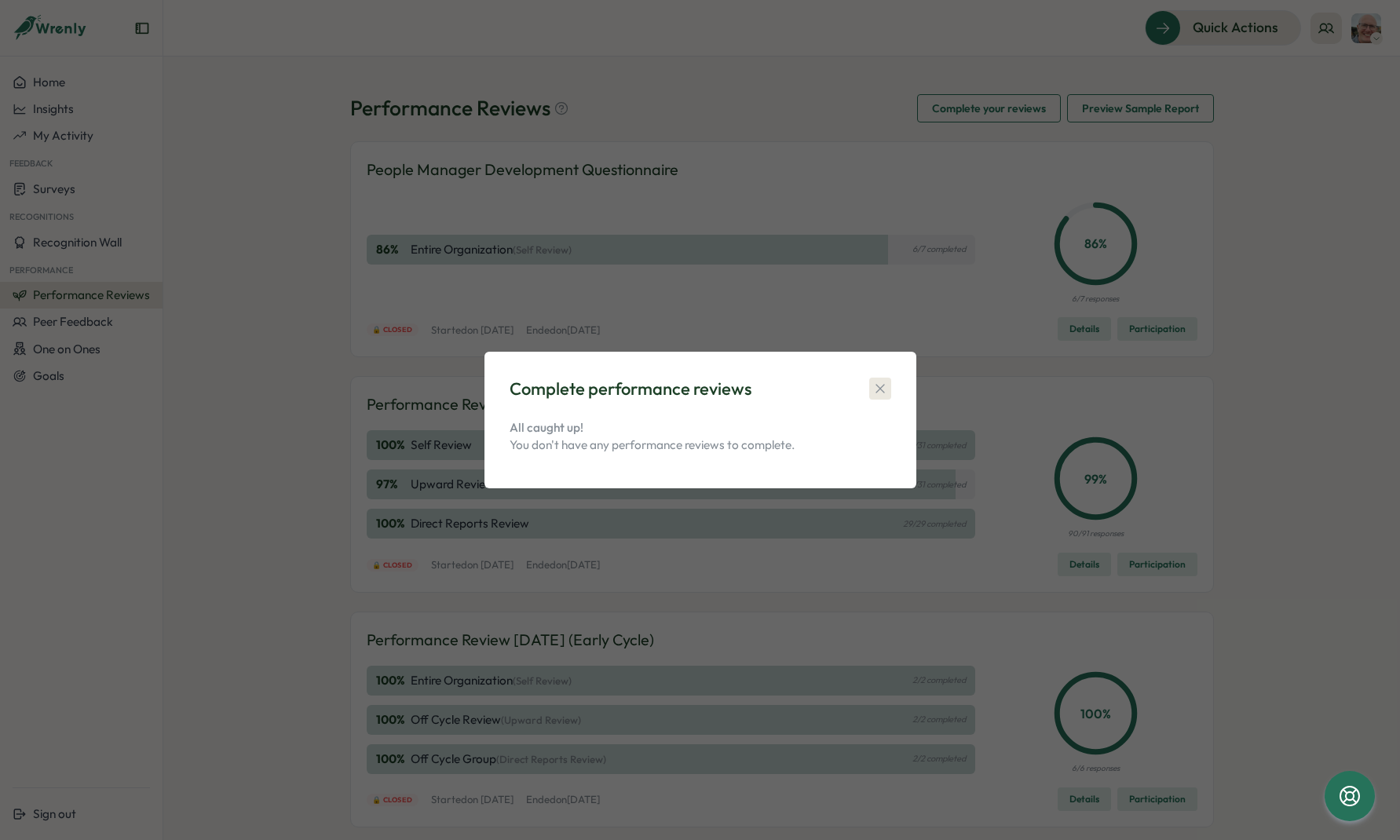
click at [880, 382] on icon "button" at bounding box center [880, 388] width 16 height 16
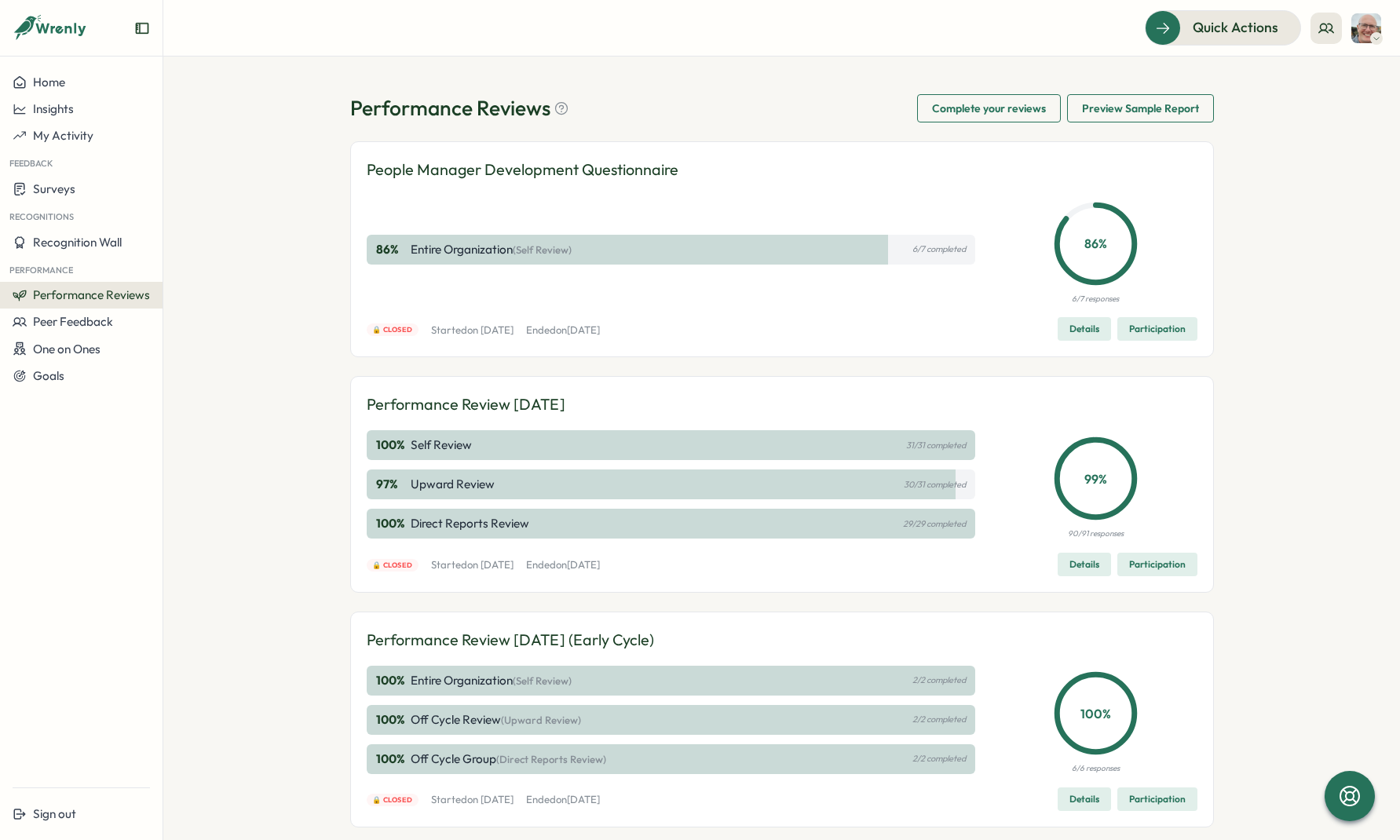
click at [1078, 555] on span "Details" at bounding box center [1084, 564] width 30 height 22
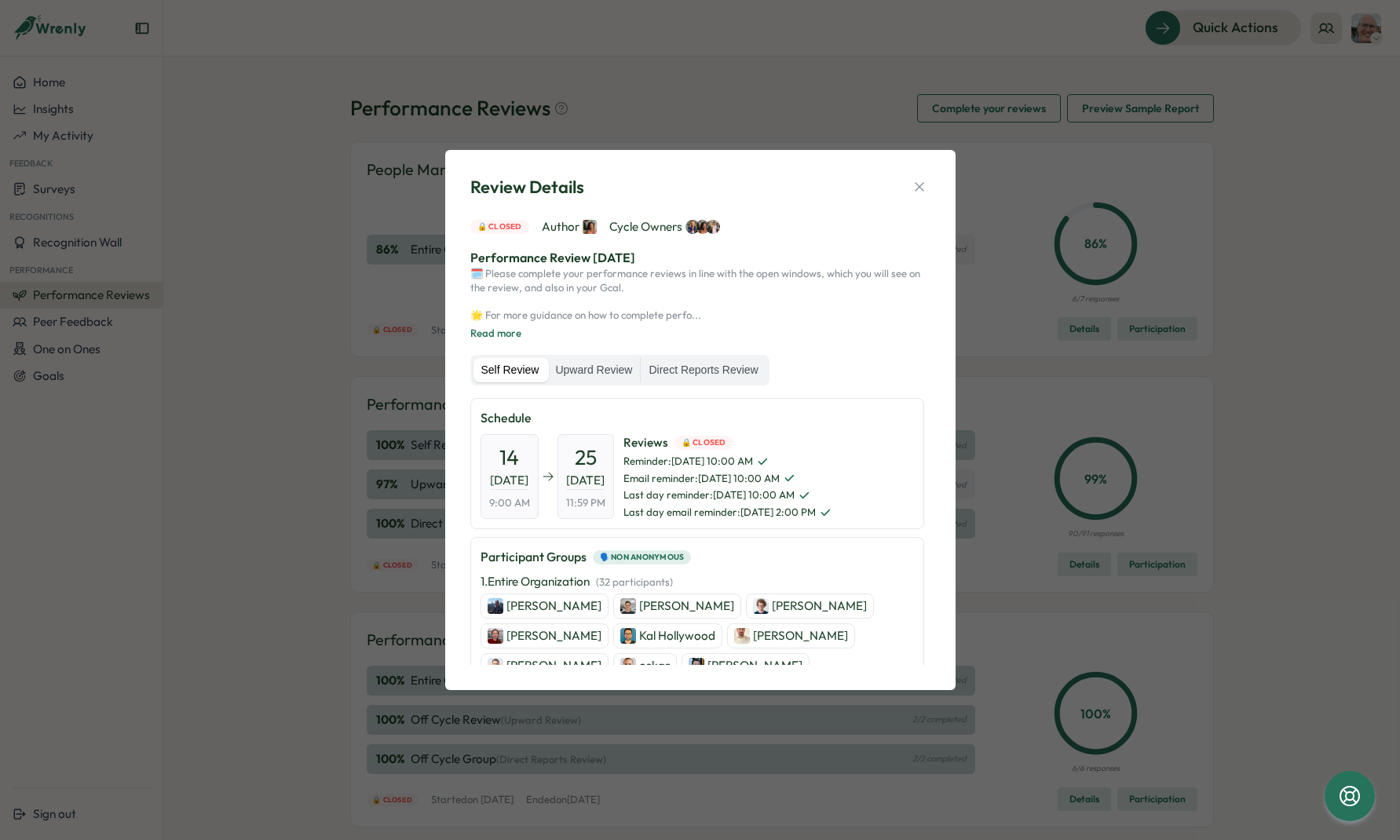
drag, startPoint x: 930, startPoint y: 454, endPoint x: 929, endPoint y: 575, distance: 121.0
click at [929, 575] on div "Review Details 🔒 Closed Author Cycle Owners Performance Review July 2025 🗓️ Ple…" at bounding box center [700, 420] width 472 height 502
drag, startPoint x: 932, startPoint y: 467, endPoint x: 936, endPoint y: 567, distance: 100.1
click at [936, 567] on div "Review Details 🔒 Closed Author Cycle Owners Performance Review July 2025 🗓️ Ple…" at bounding box center [700, 420] width 472 height 502
click at [746, 378] on label "Direct Reports Review" at bounding box center [702, 370] width 125 height 25
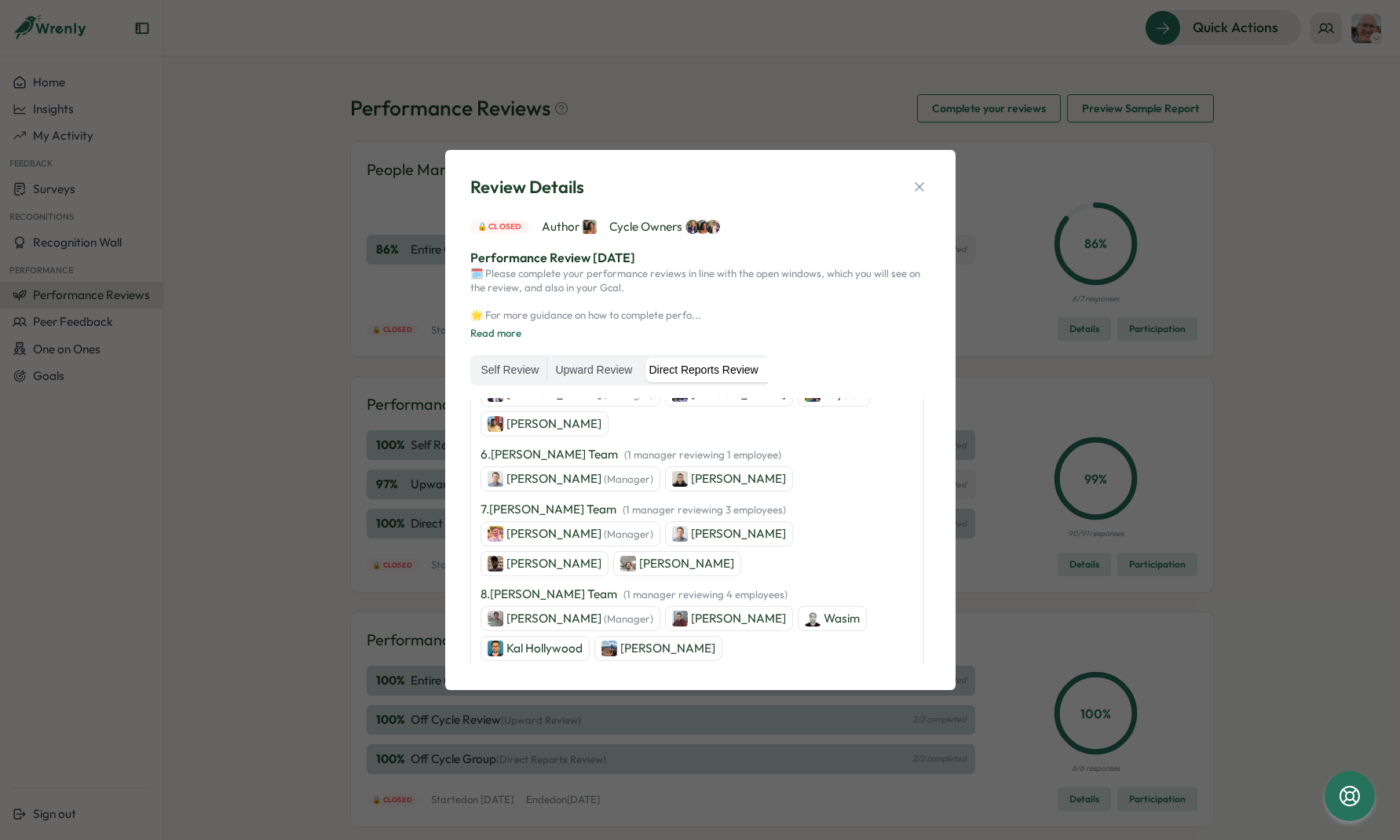
scroll to position [555, 0]
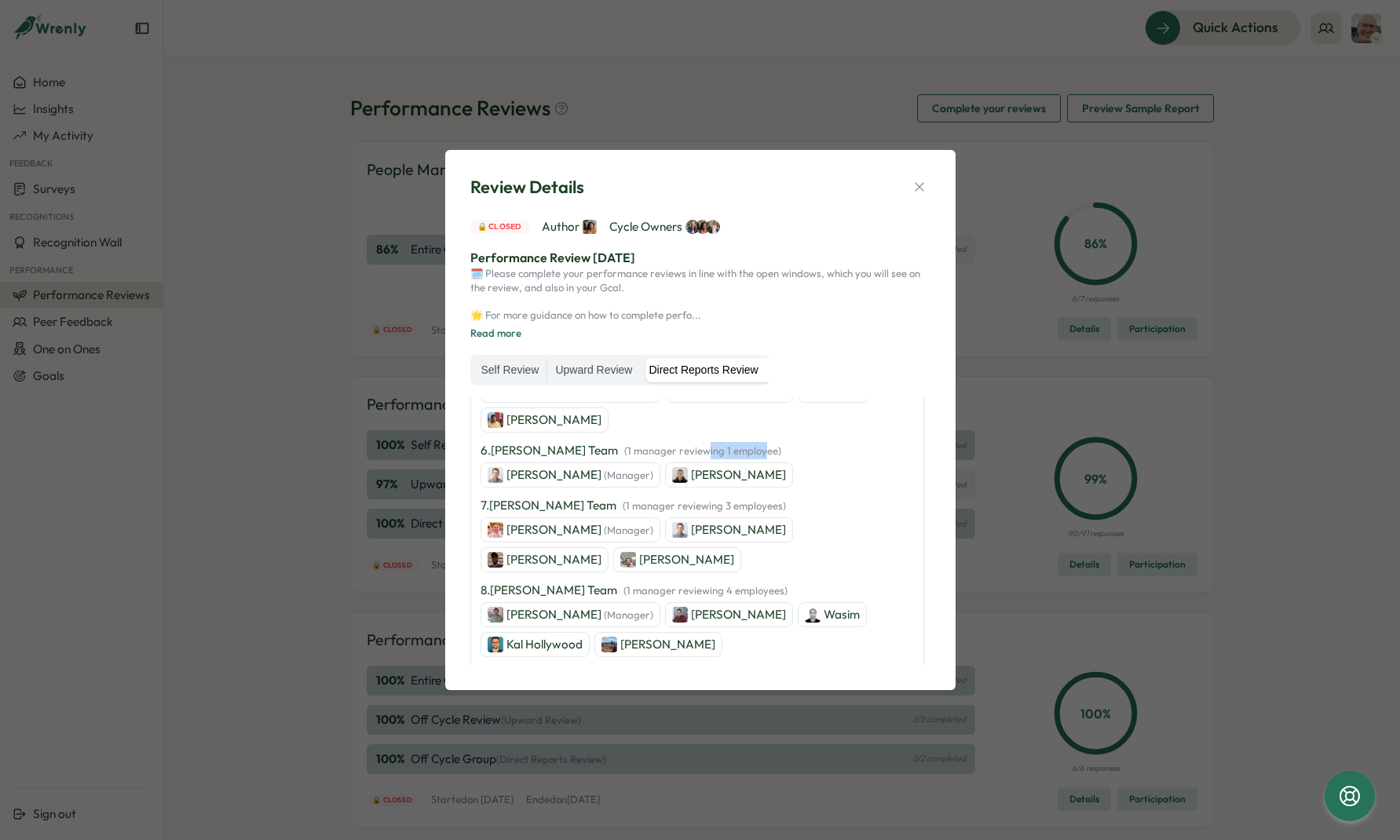
drag, startPoint x: 711, startPoint y: 454, endPoint x: 767, endPoint y: 456, distance: 56.0
click at [767, 456] on span "( 1 manager reviewing 1 employee )" at bounding box center [703, 450] width 157 height 12
click at [745, 471] on p "[PERSON_NAME]" at bounding box center [738, 475] width 95 height 18
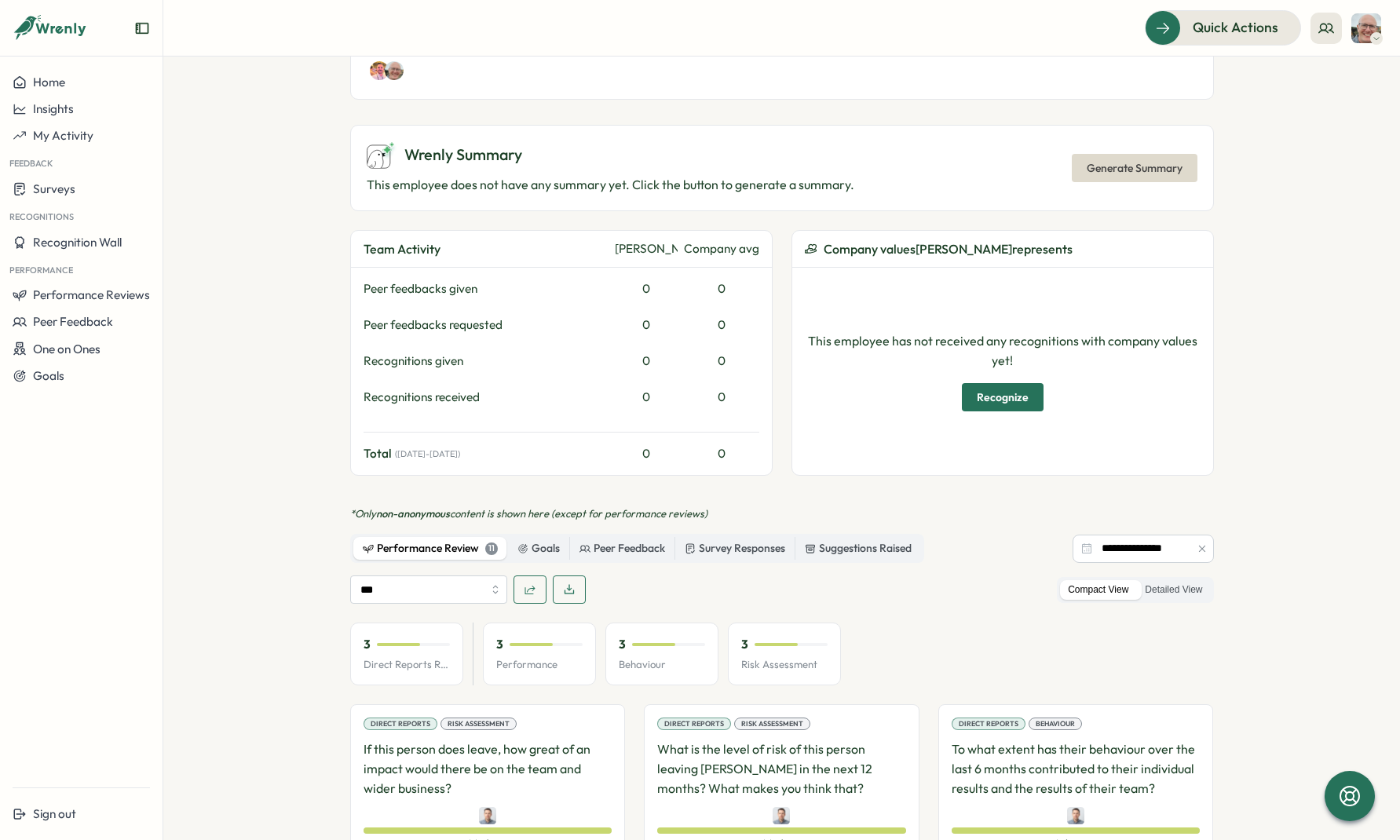
scroll to position [1155, 0]
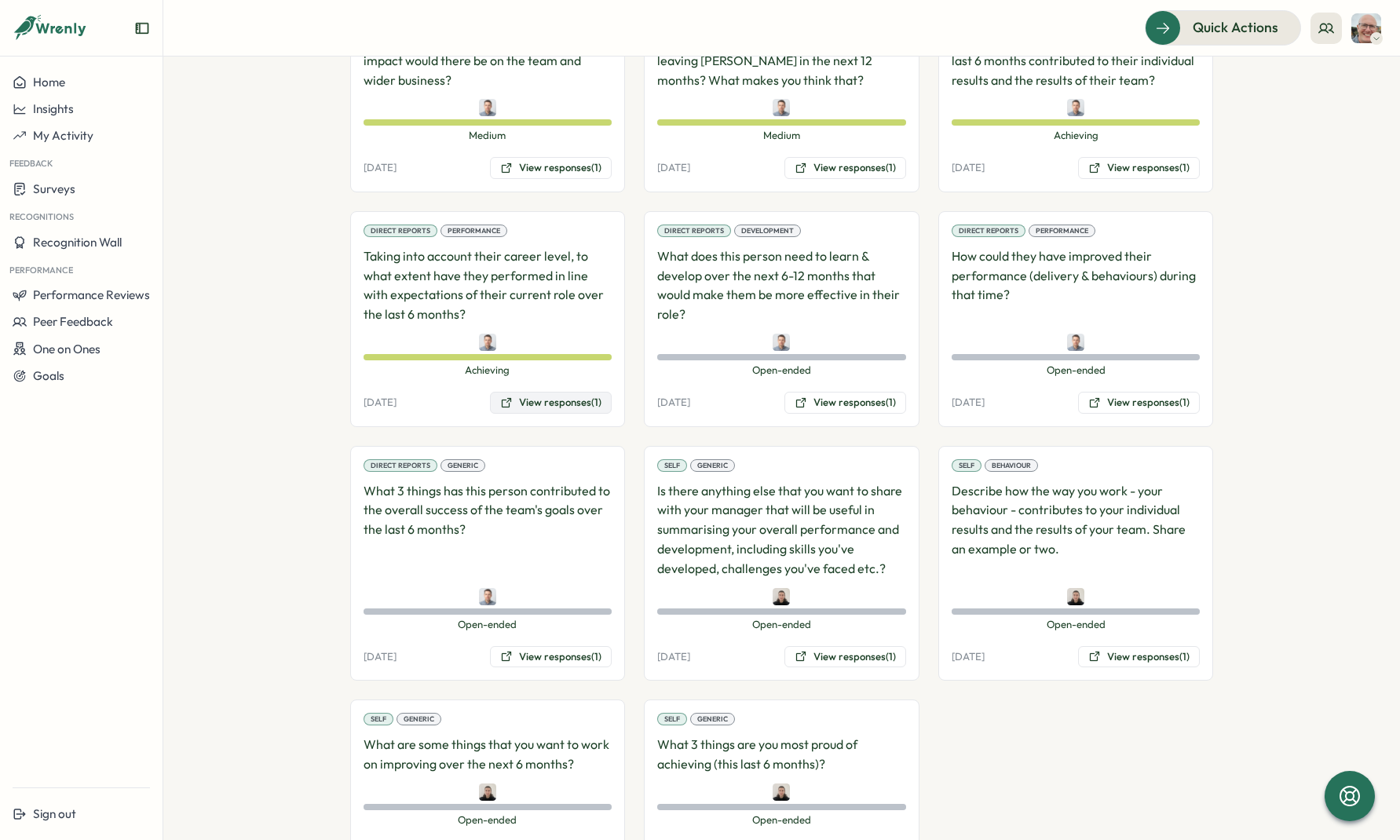
click at [548, 392] on button "View responses (1)" at bounding box center [551, 402] width 122 height 22
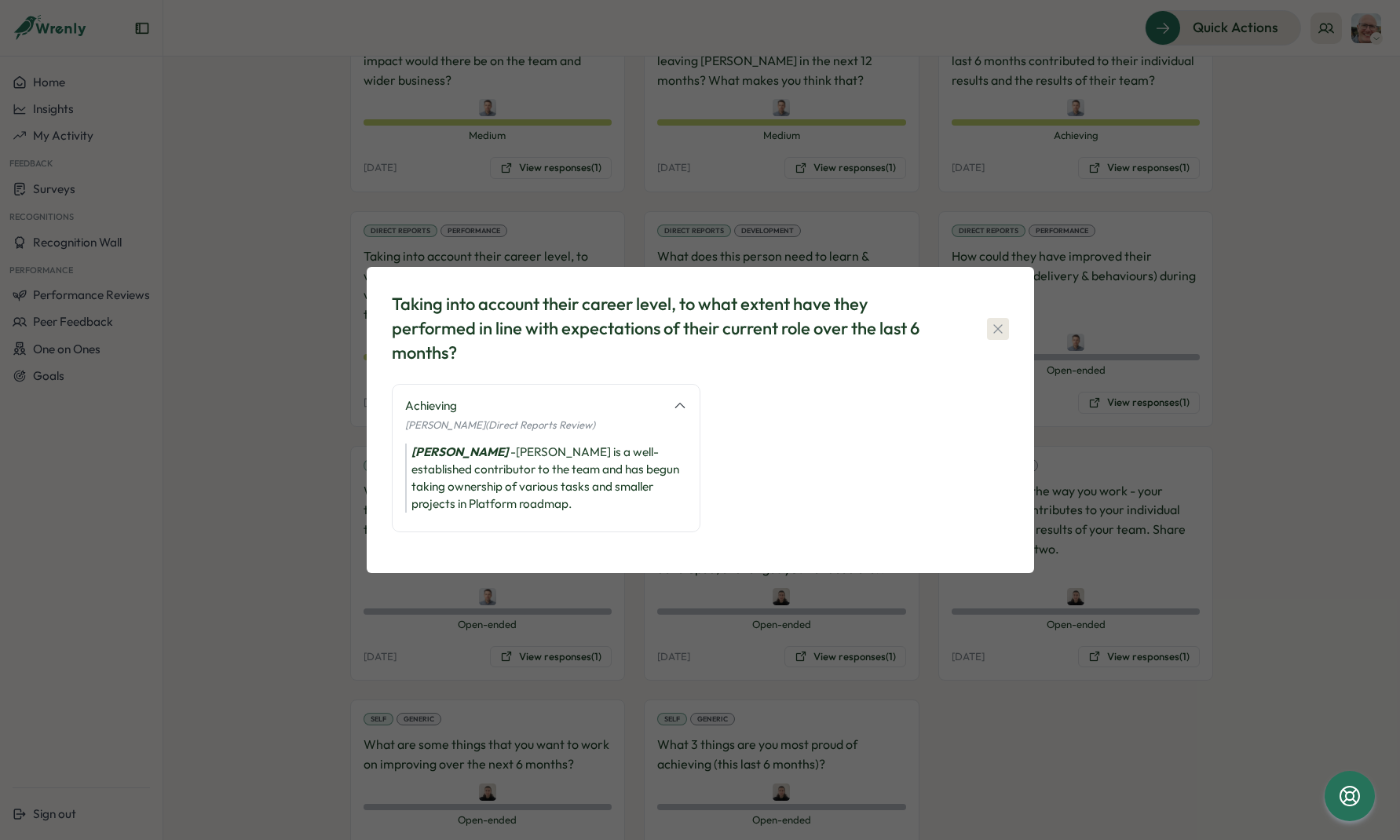
click at [998, 324] on icon "button" at bounding box center [998, 329] width 16 height 16
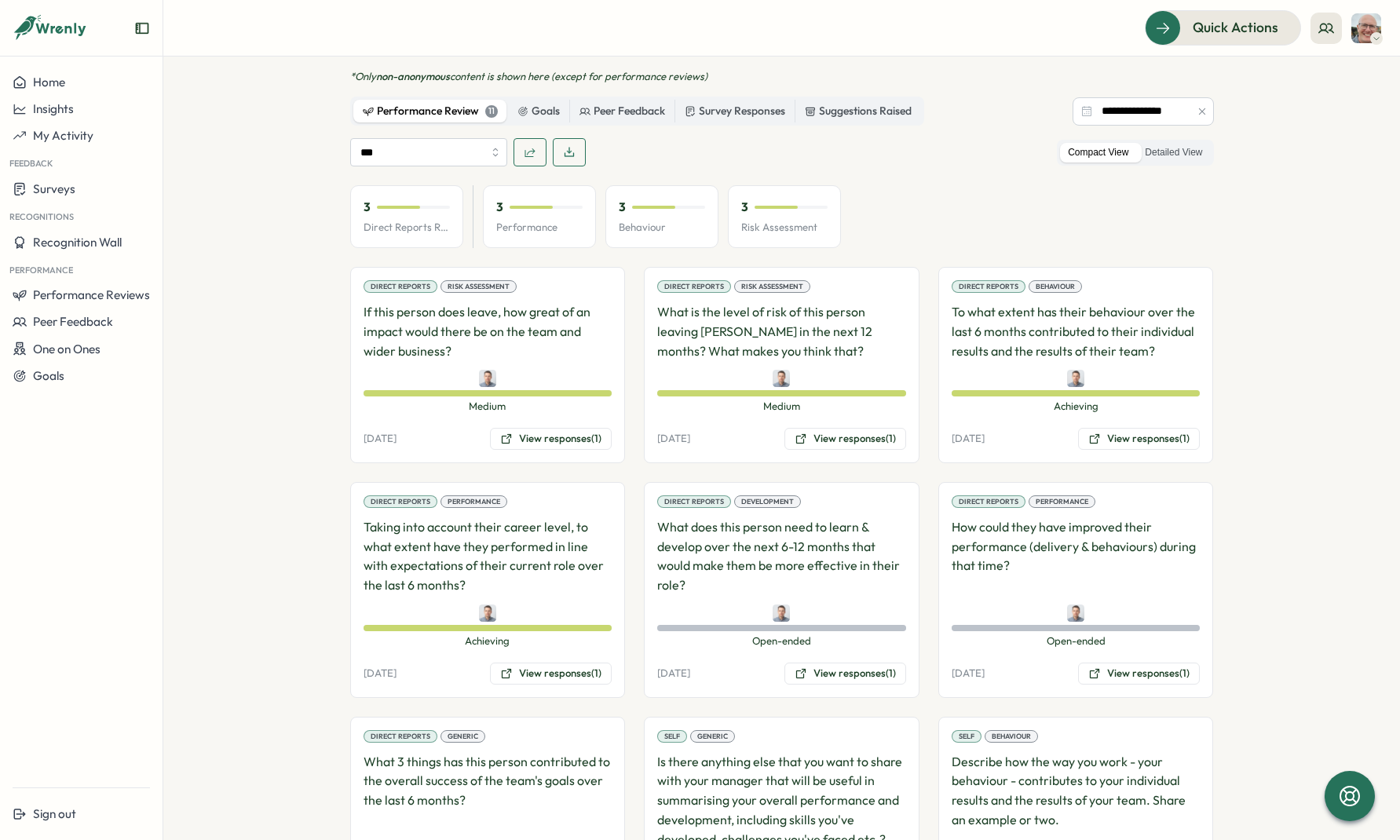
scroll to position [743, 0]
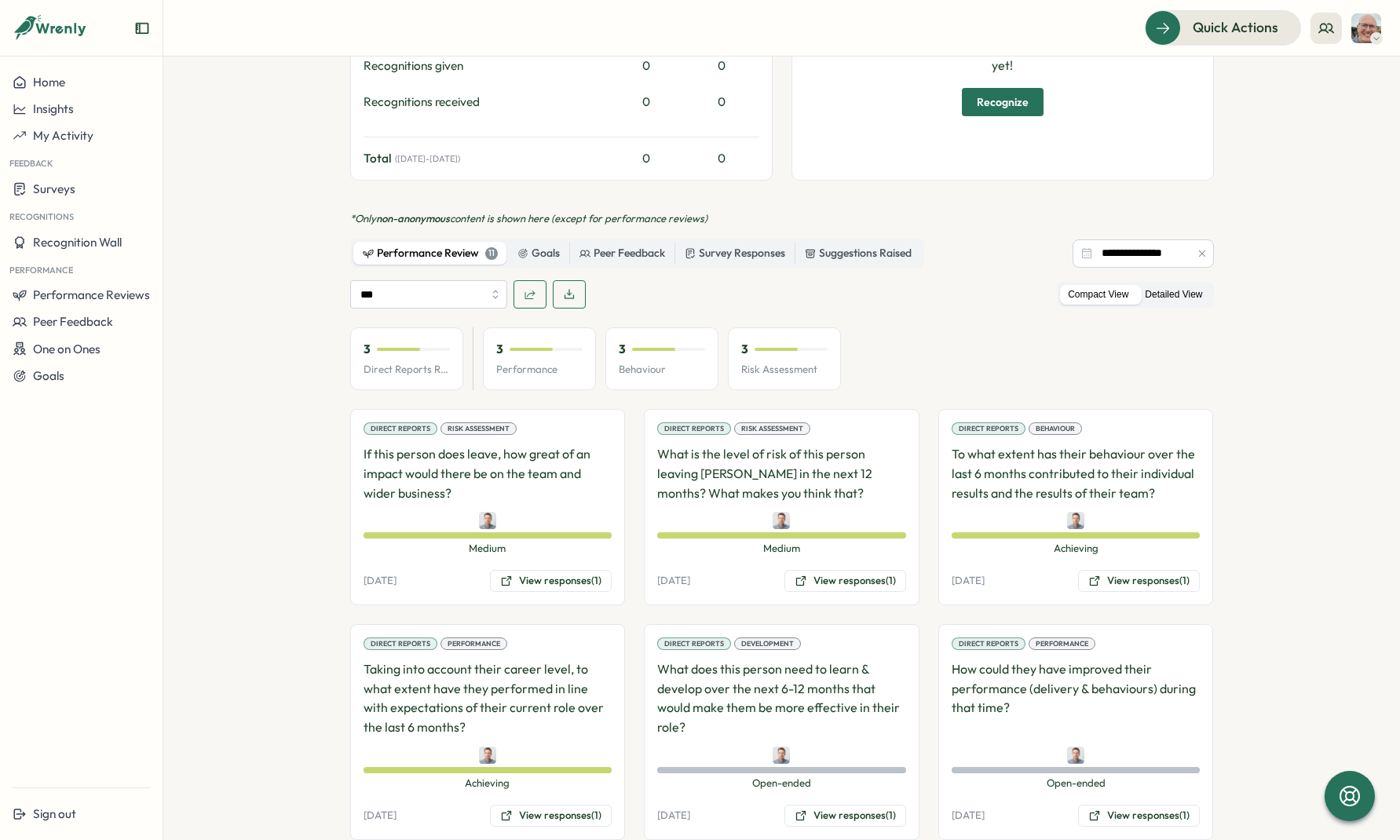
click at [1162, 285] on label "Detailed View" at bounding box center [1173, 294] width 73 height 19
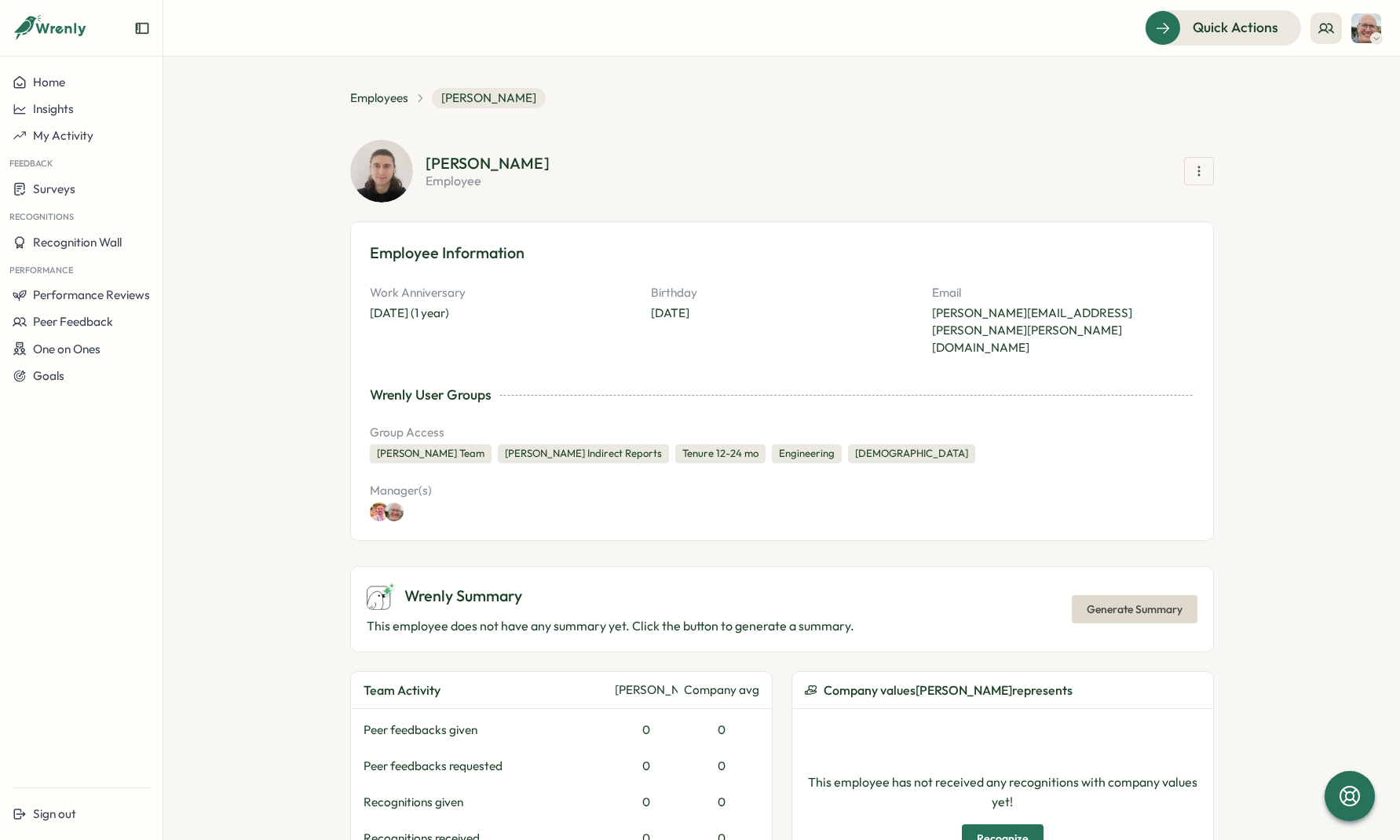
scroll to position [0, 0]
